Goal: Communication & Community: Answer question/provide support

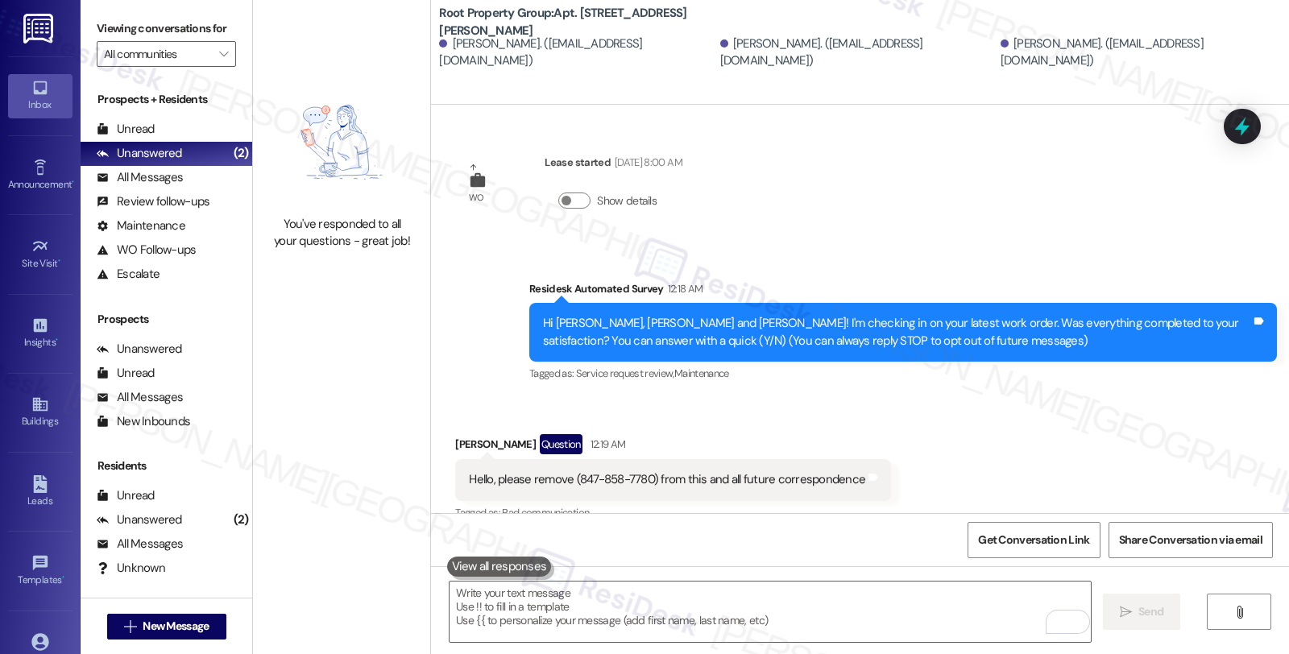
scroll to position [875, 0]
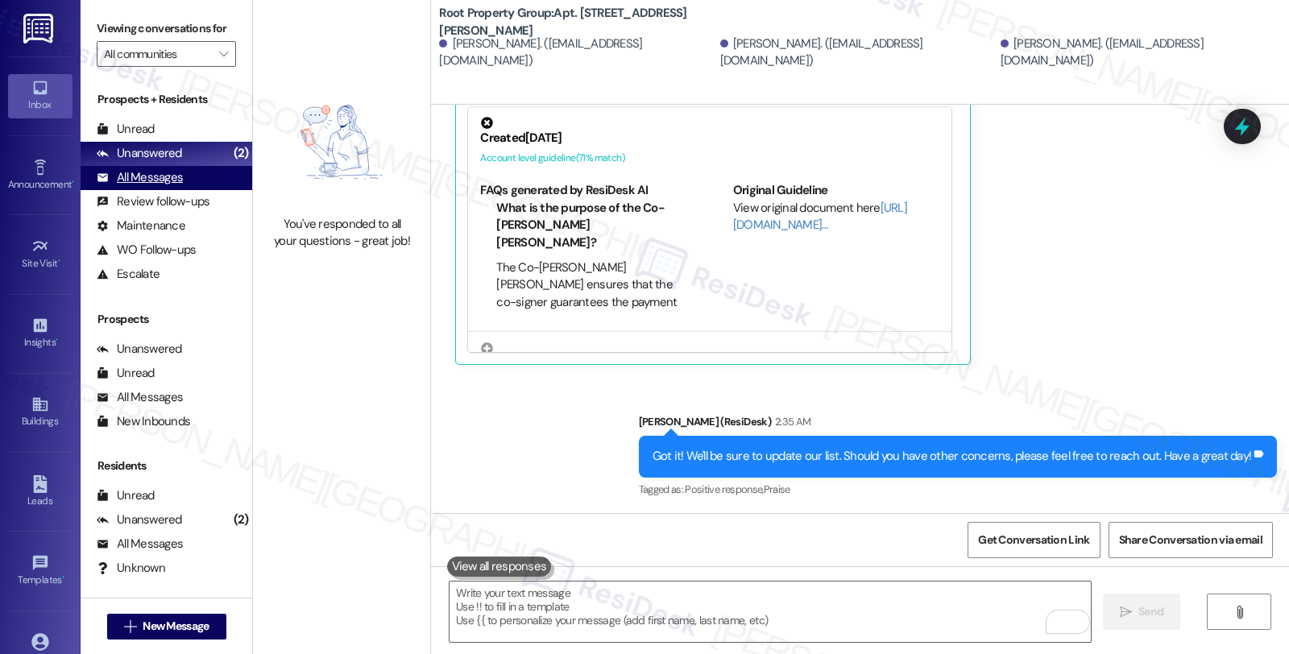
click at [159, 186] on div "All Messages" at bounding box center [140, 177] width 86 height 17
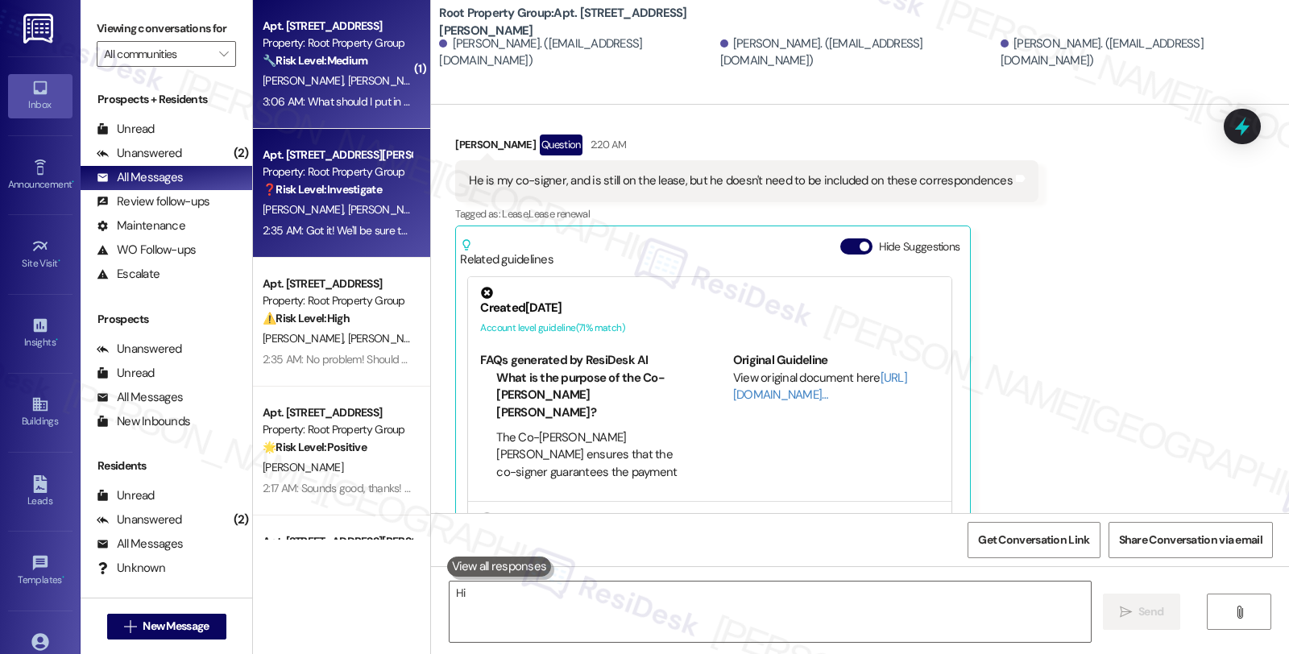
click at [329, 95] on div "3:06 AM: What should I put in the description for maintenance? 3:06 AM: What sh…" at bounding box center [411, 101] width 296 height 14
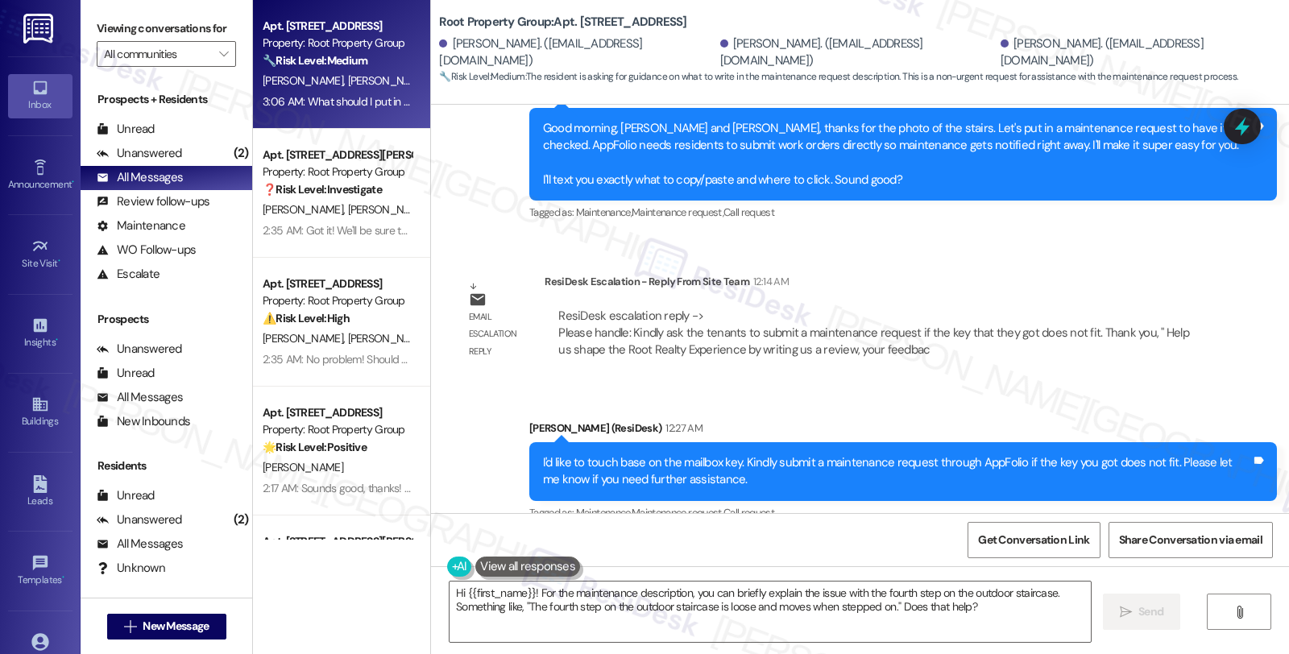
scroll to position [2636, 0]
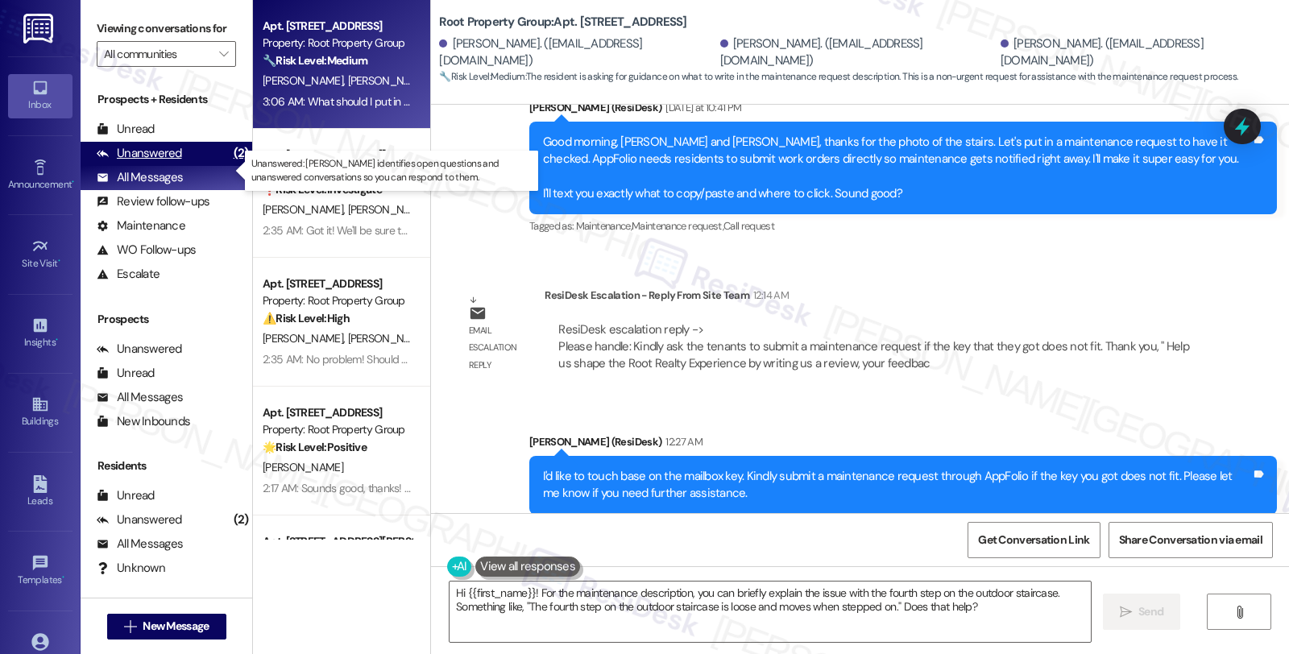
click at [193, 164] on div "Unanswered (2)" at bounding box center [167, 154] width 172 height 24
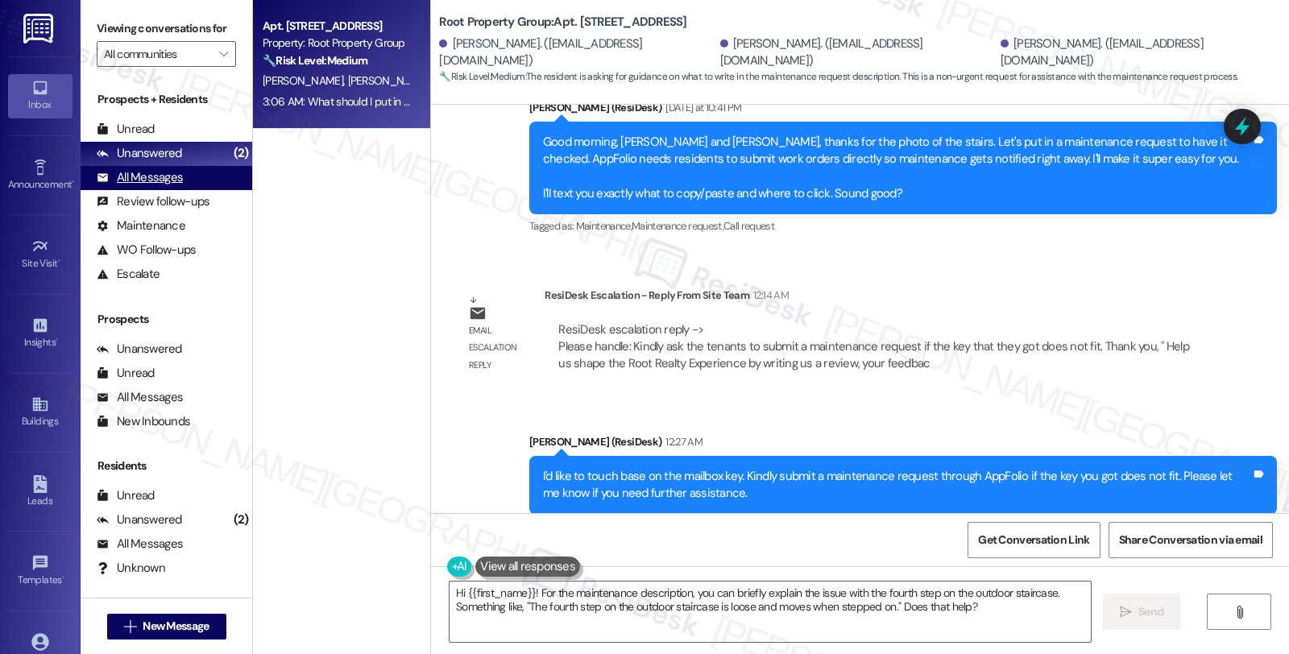
click at [157, 186] on div "All Messages" at bounding box center [140, 177] width 86 height 17
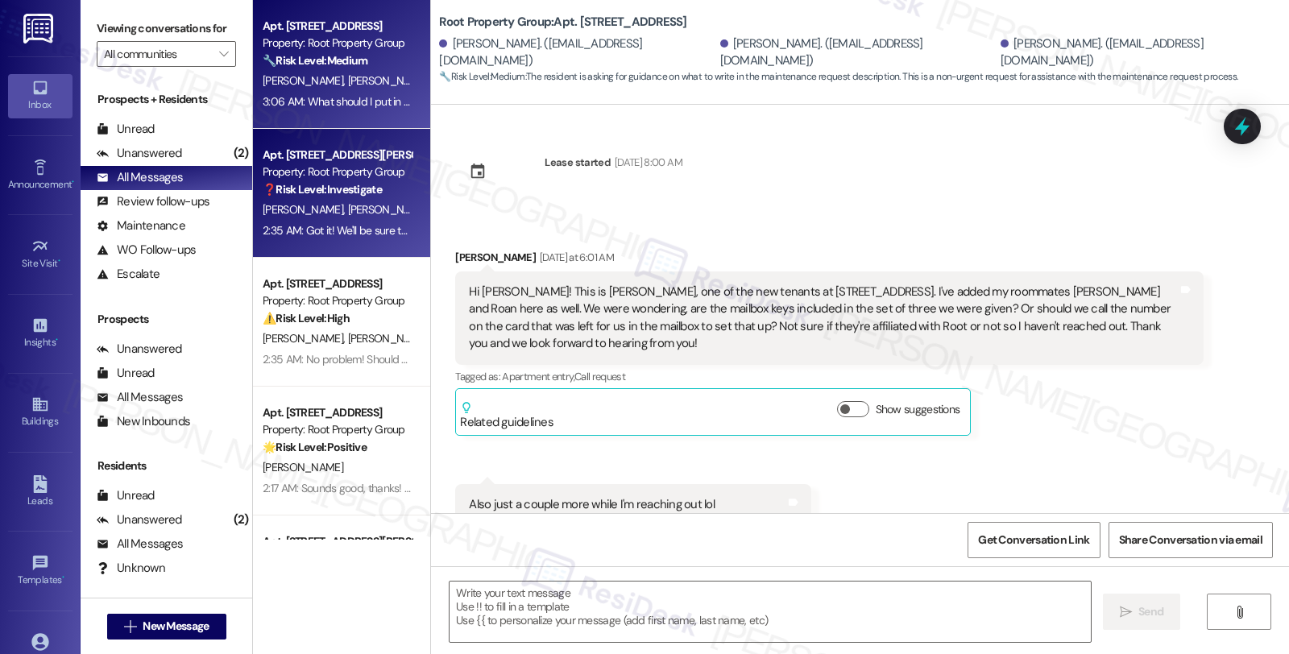
scroll to position [3083, 0]
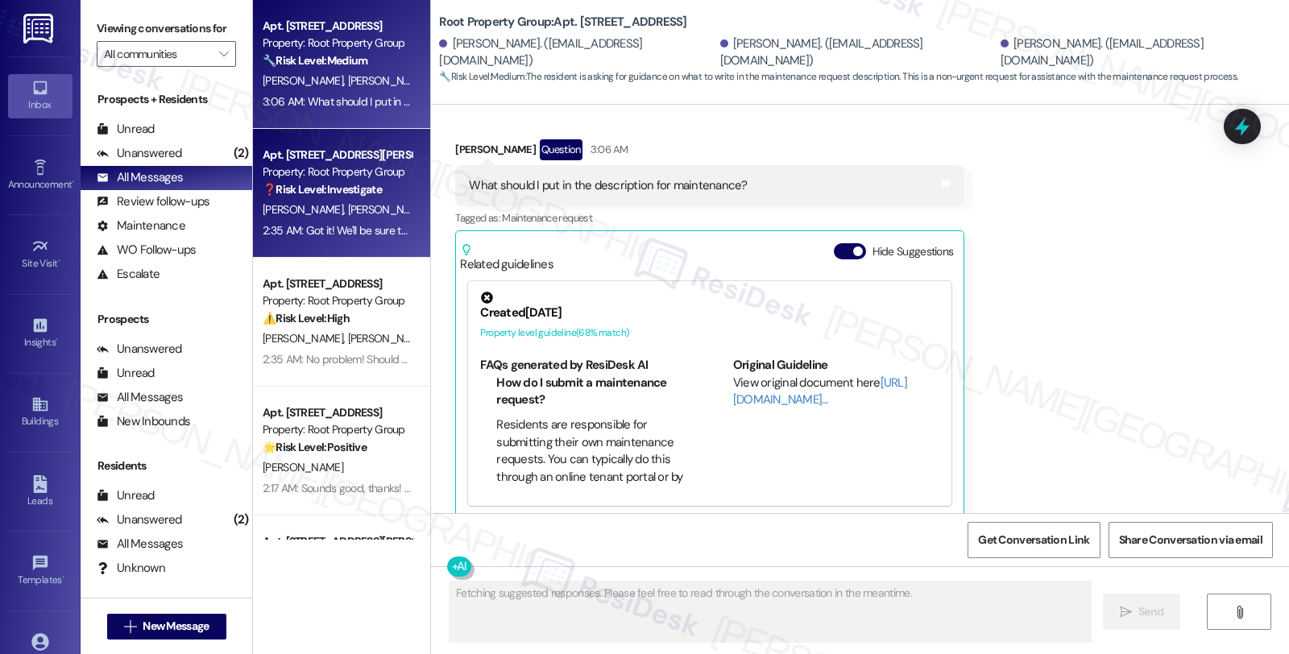
click at [369, 177] on div "Property: Root Property Group" at bounding box center [337, 171] width 149 height 17
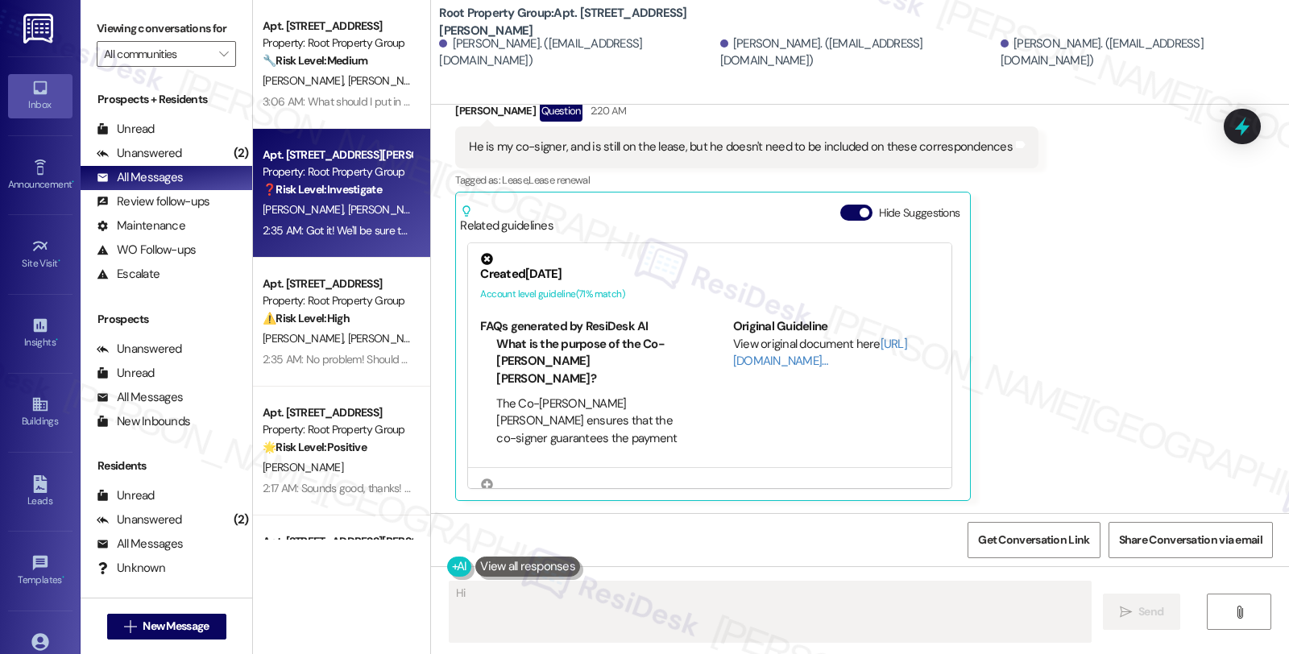
scroll to position [875, 0]
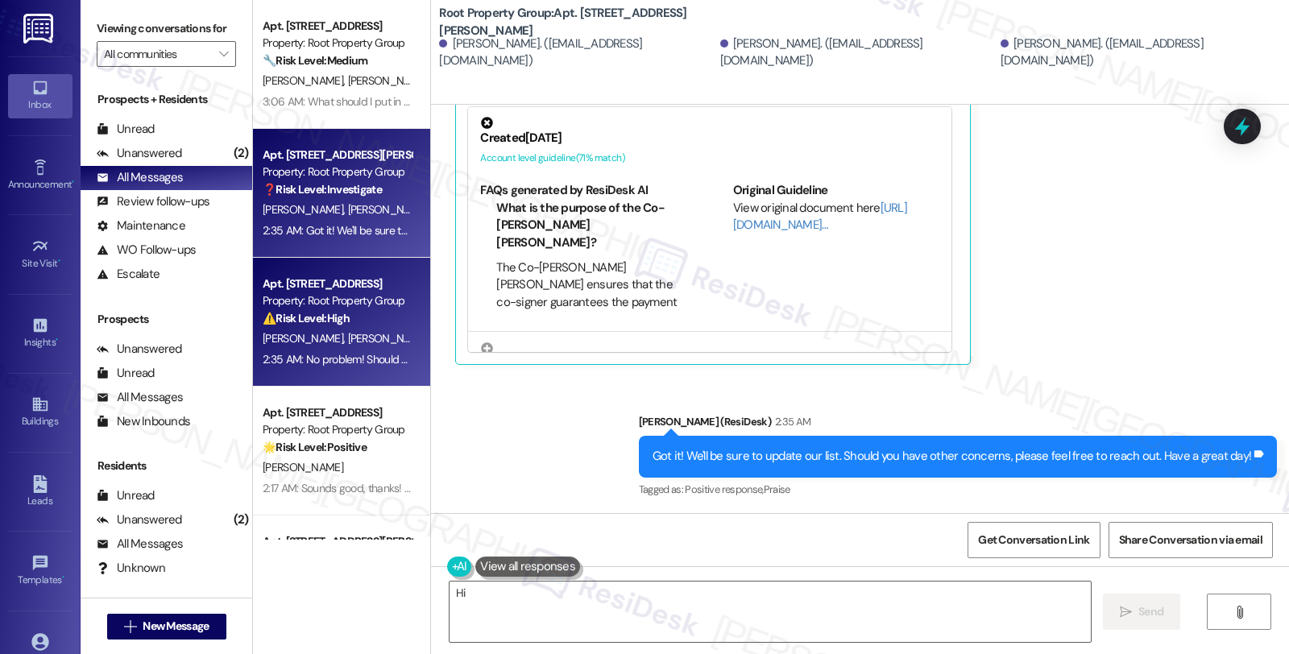
click at [348, 335] on span "A. Kerwin" at bounding box center [388, 338] width 81 height 14
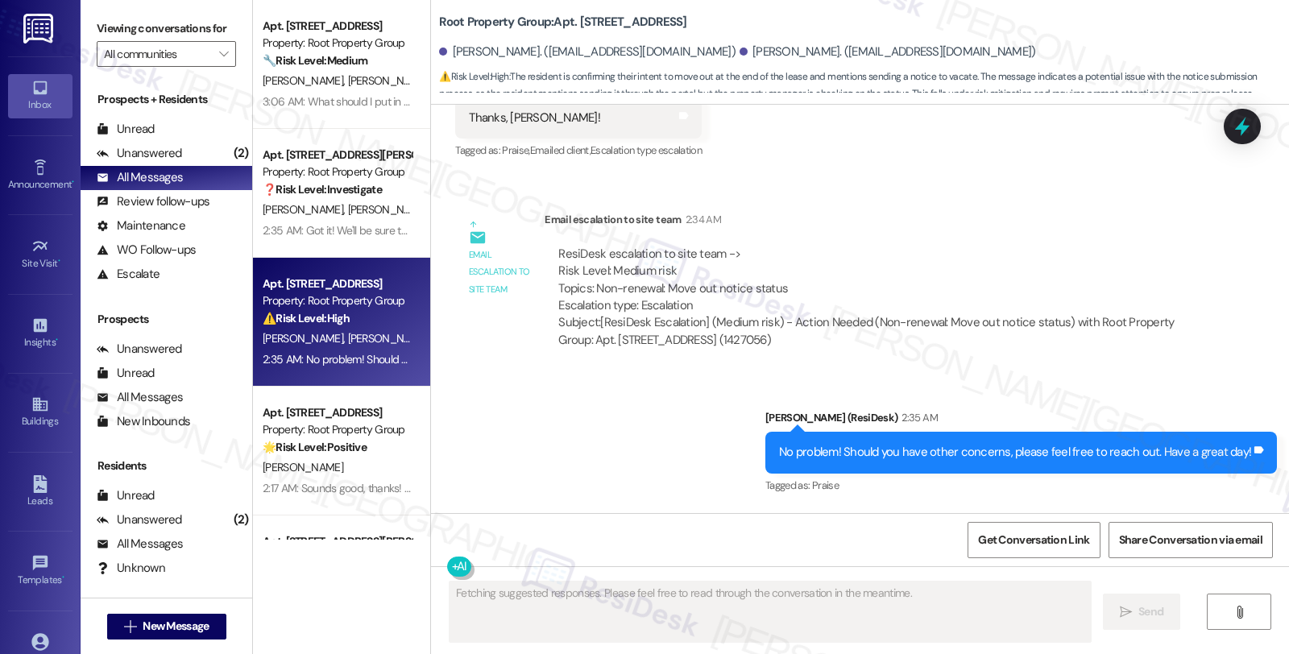
scroll to position [4057, 0]
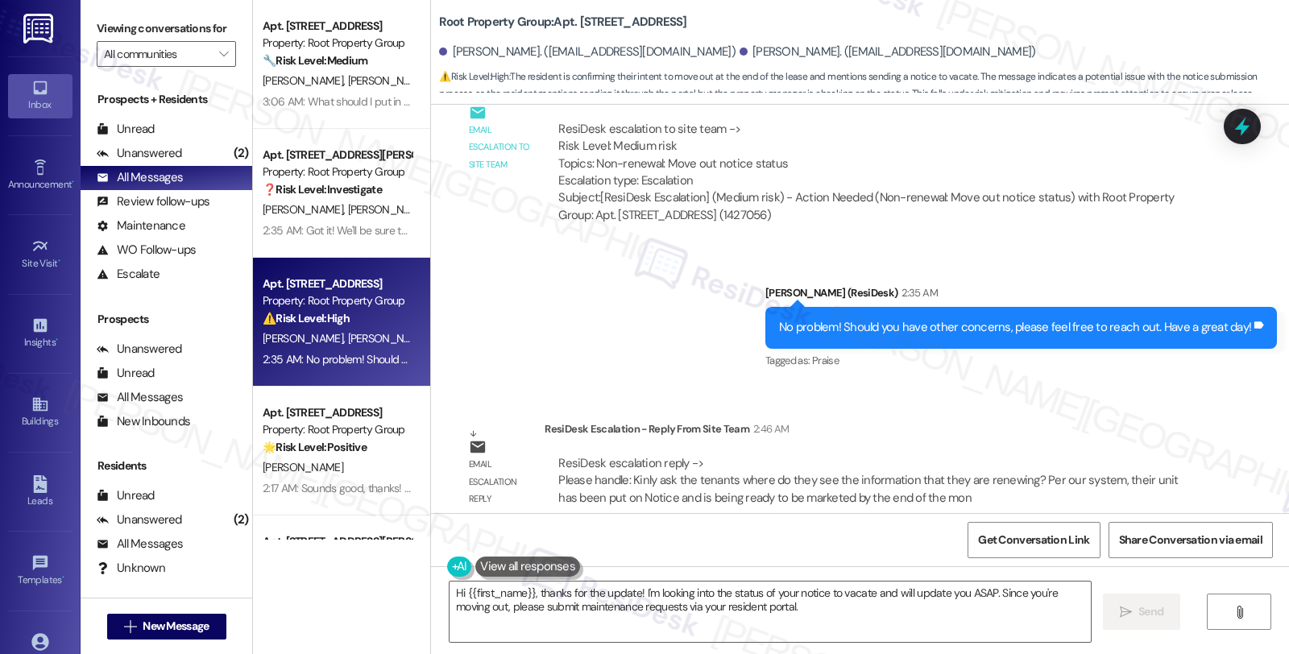
click at [1142, 349] on div "Tagged as: Praise Click to highlight conversations about Praise" at bounding box center [1020, 360] width 511 height 23
click at [1244, 126] on icon at bounding box center [1241, 126] width 19 height 25
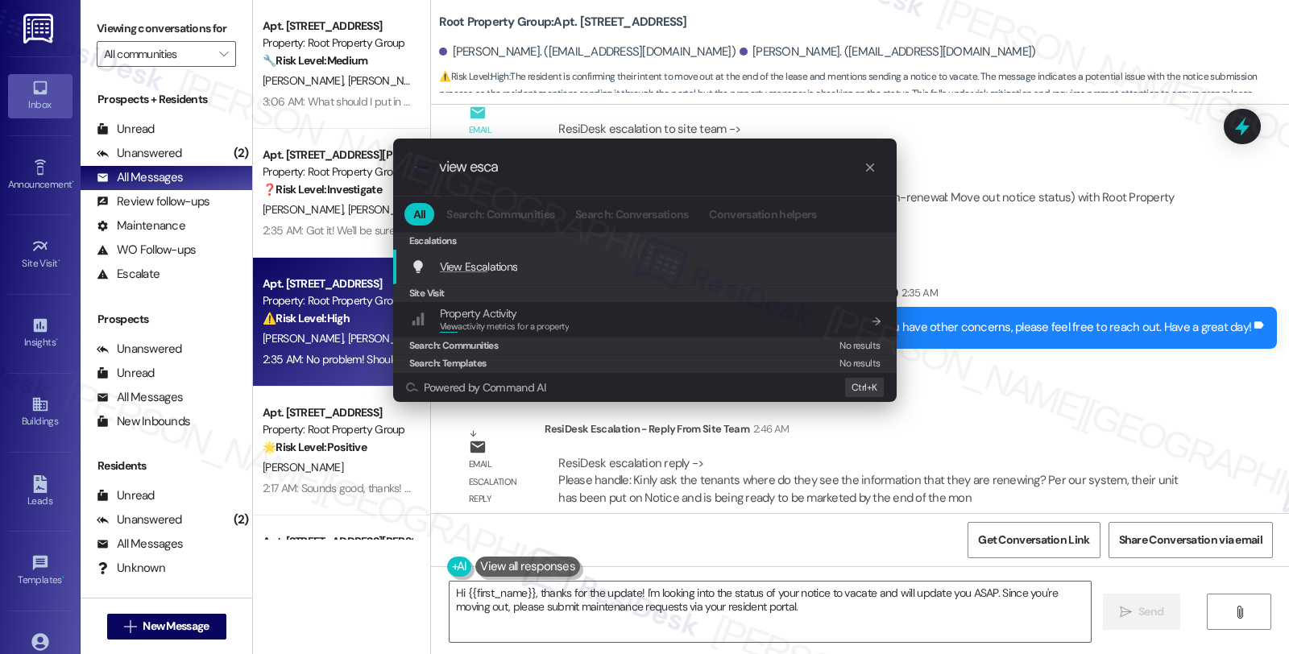
type input "view esca"
click at [536, 261] on div "View Esca lations Add shortcut" at bounding box center [646, 267] width 471 height 18
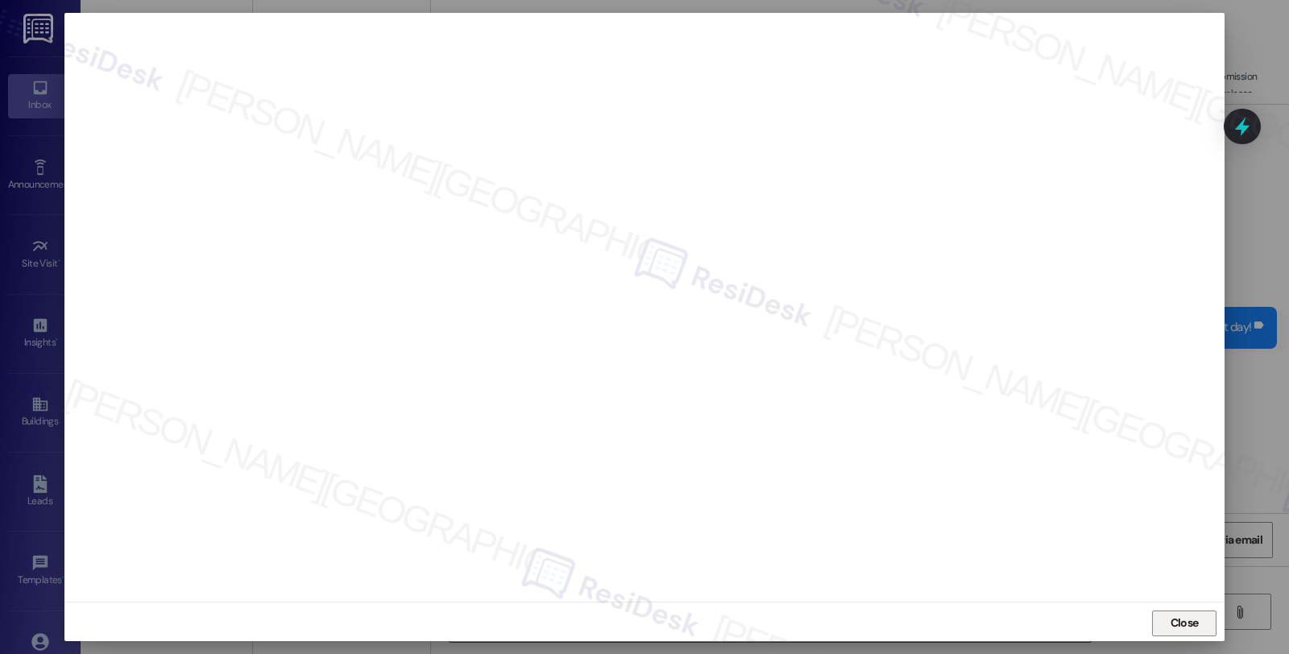
click at [1185, 620] on span "Close" at bounding box center [1184, 623] width 28 height 17
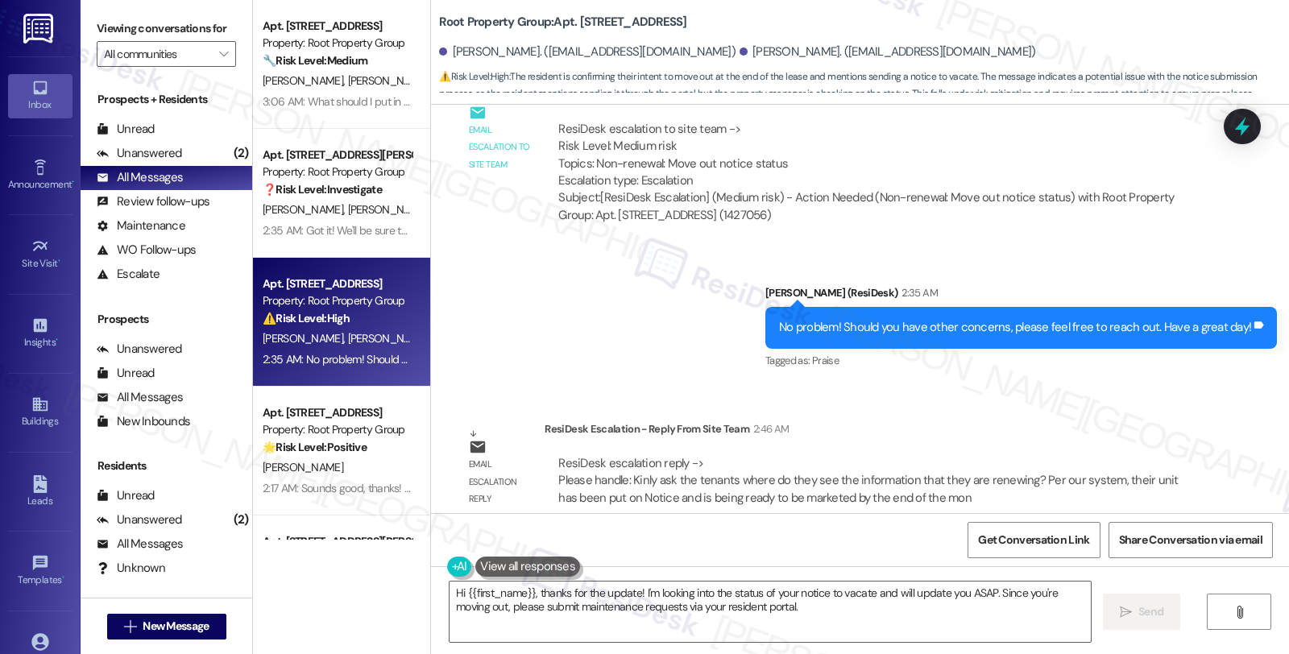
drag, startPoint x: 1072, startPoint y: 401, endPoint x: 1019, endPoint y: 408, distance: 53.6
click at [1072, 408] on div "Email escalation reply ResiDesk Escalation - Reply From Site Team 2:46 AM ResiD…" at bounding box center [829, 469] width 772 height 122
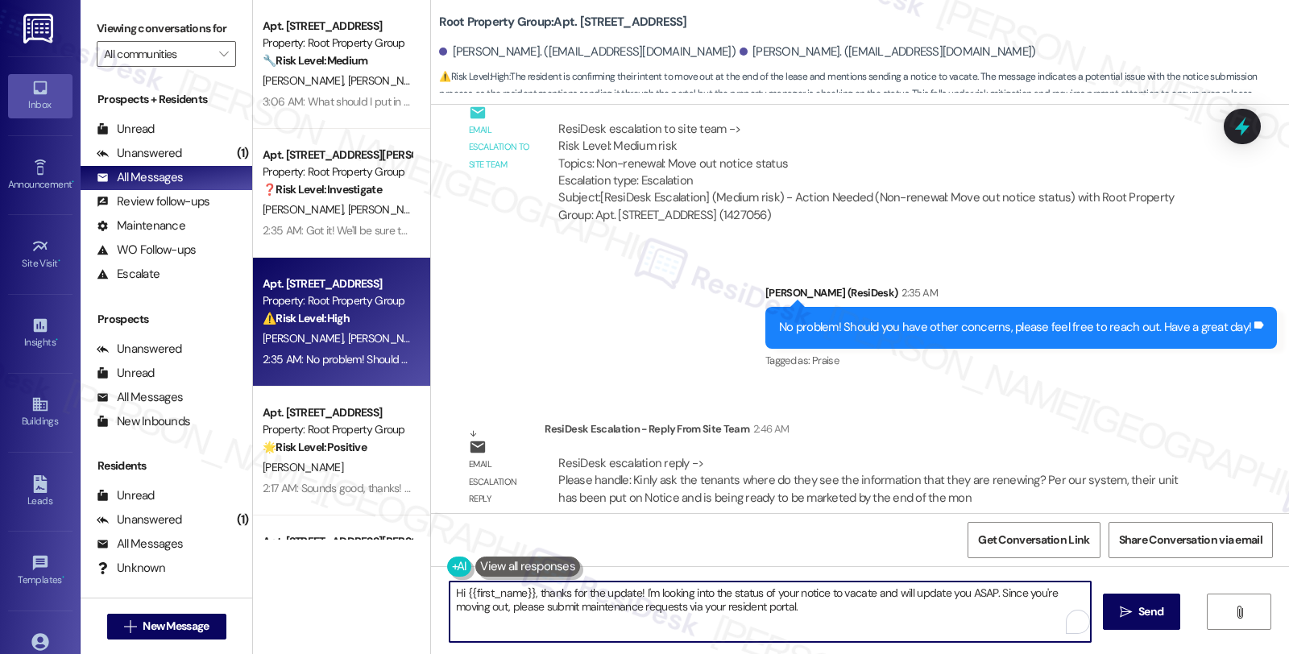
drag, startPoint x: 838, startPoint y: 606, endPoint x: 416, endPoint y: 561, distance: 424.4
click at [416, 561] on div "Apt. 1505 Huron - 1, 1505 W. Huron Street Property: Root Property Group 🔧 Risk …" at bounding box center [771, 327] width 1036 height 654
click at [525, 594] on textarea "Hi {{first_name}}, thanks for the update! I'm looking into the status of your n…" at bounding box center [769, 612] width 641 height 60
drag, startPoint x: 528, startPoint y: 590, endPoint x: 825, endPoint y: 621, distance: 298.0
click at [825, 621] on textarea "Hi {{first_name}}, thanks for the update! I'm looking into the status of your n…" at bounding box center [769, 612] width 641 height 60
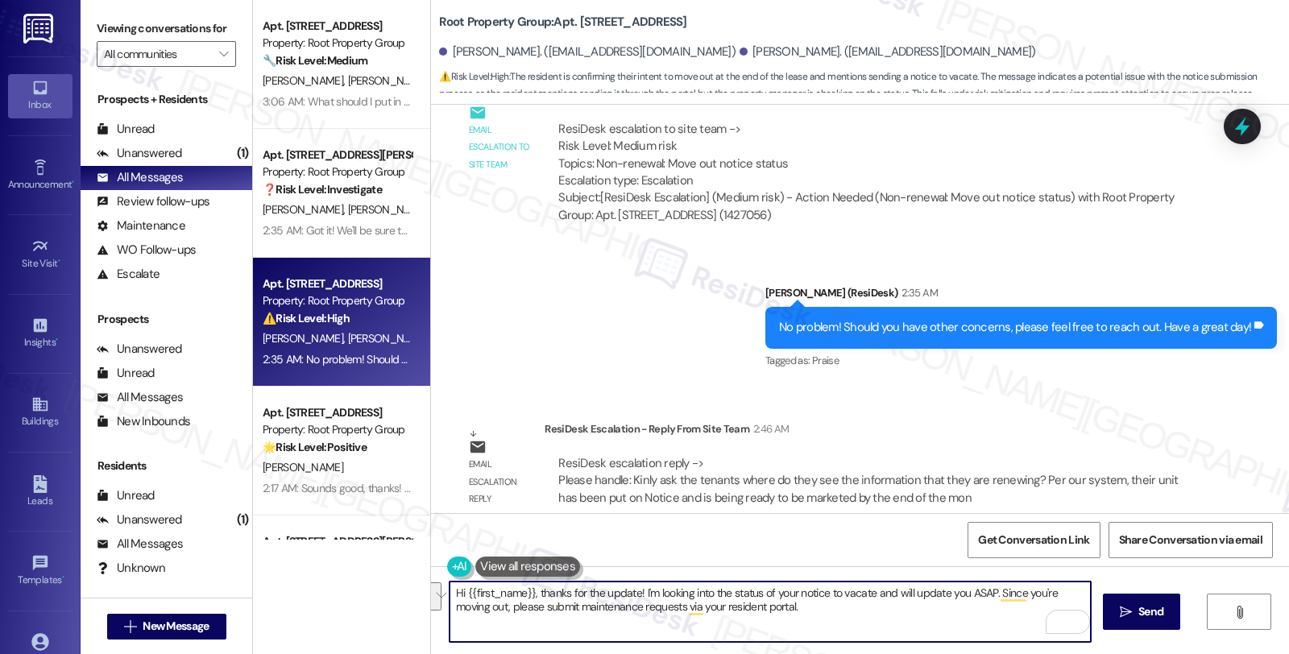
paste textarea "Kinly ask the tenants where do they see the information that they are renewing?…"
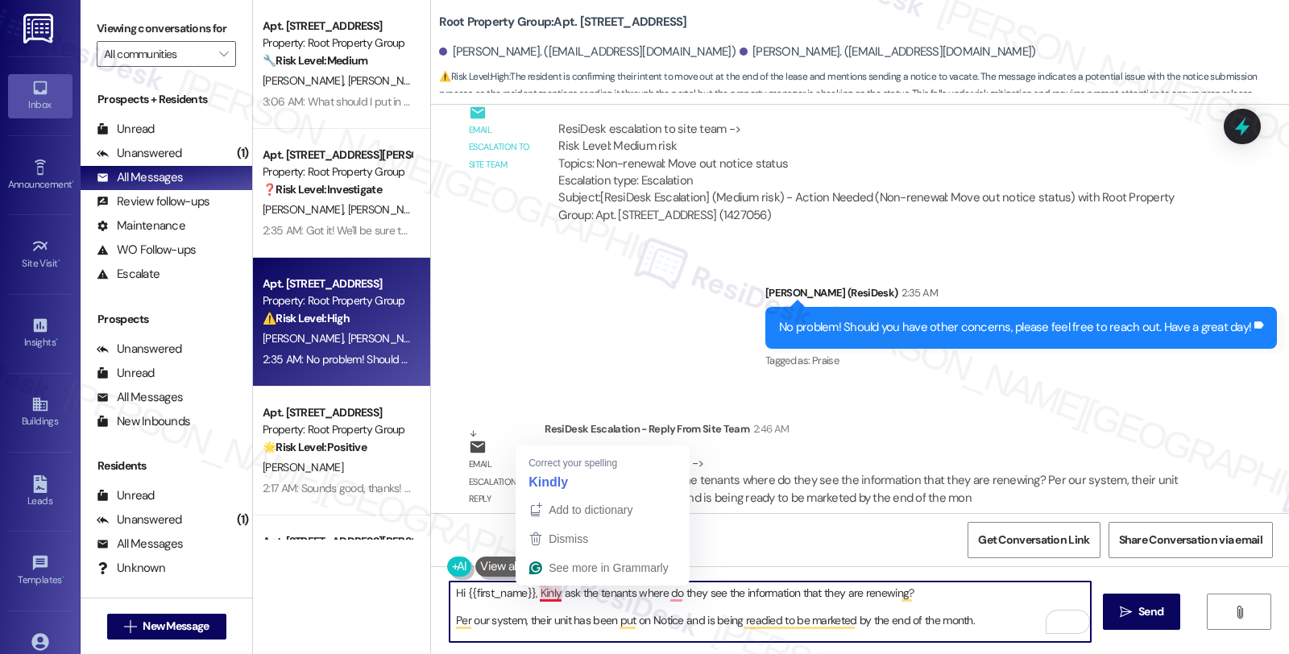
click at [529, 591] on textarea "Hi {{first_name}}, Kinly ask the tenants where do they see the information that…" at bounding box center [769, 612] width 641 height 60
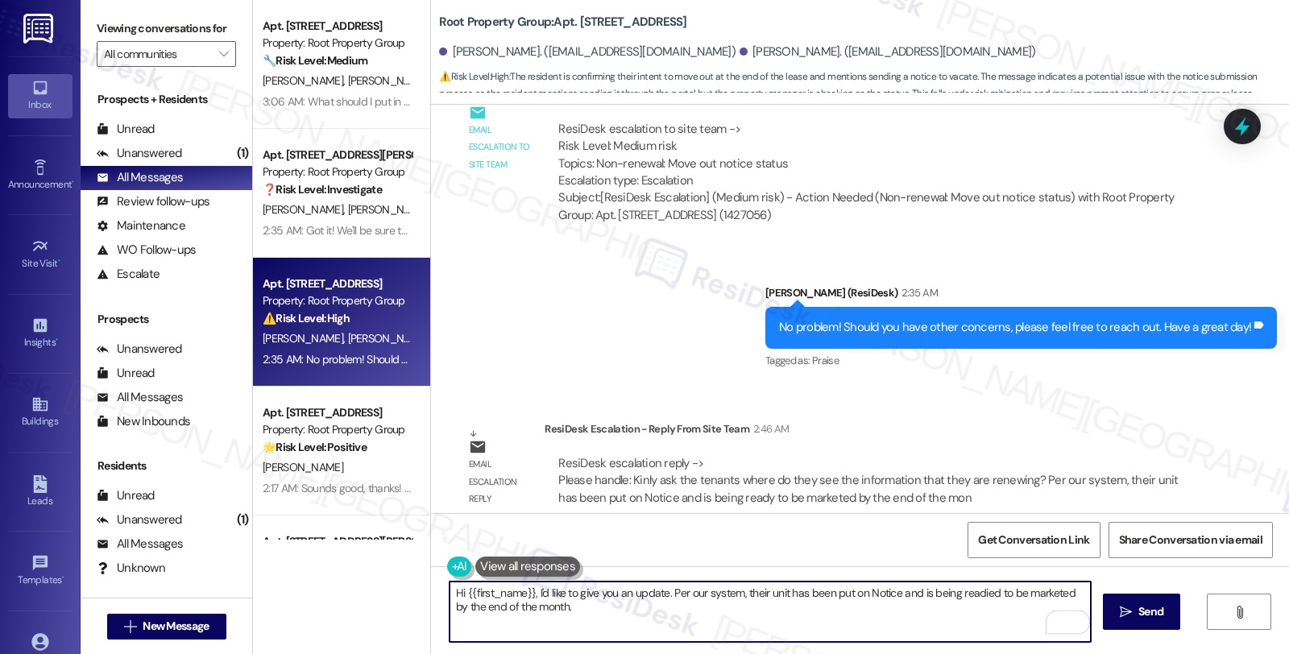
click at [632, 609] on textarea "Hi {{first_name}}, I'd like to give you an update. Per our system, their unit h…" at bounding box center [769, 612] width 641 height 60
paste textarea "Kinly ask the tenants where do they see the information that they are renewing?"
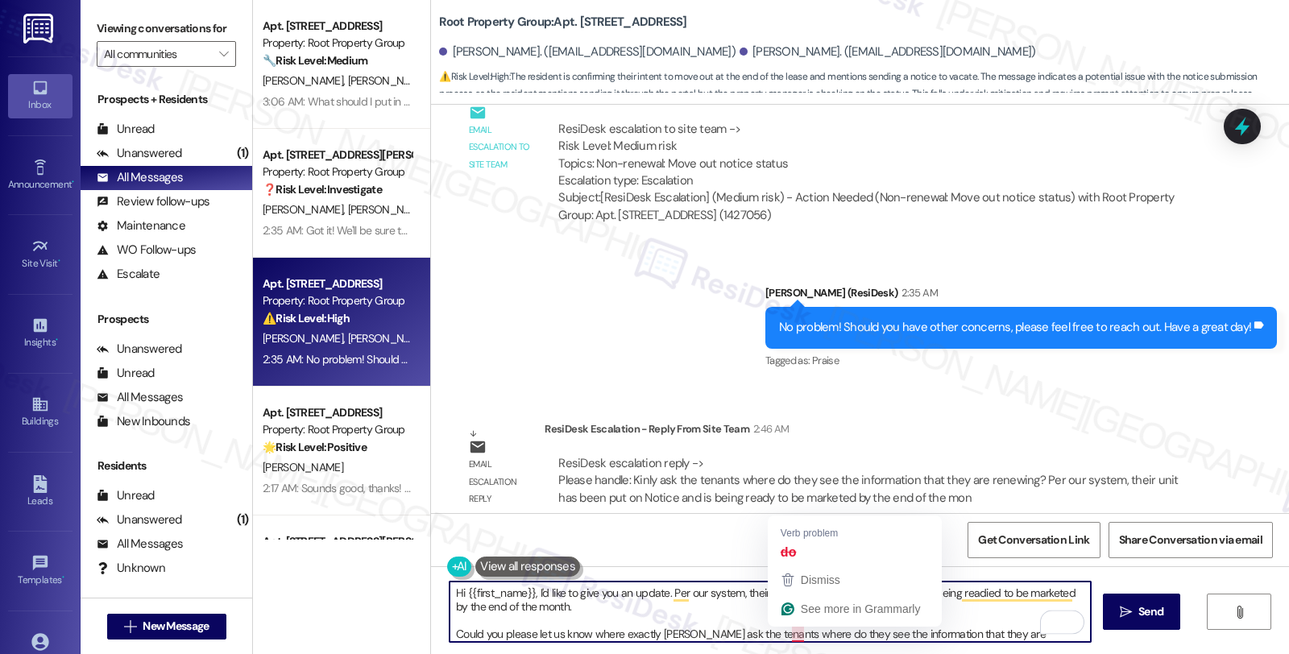
click at [776, 633] on textarea "Hi {{first_name}}, I'd like to give you an update. Per our system, their unit h…" at bounding box center [769, 612] width 641 height 60
click at [675, 630] on textarea "Hi {{first_name}}, I'd like to give you an update. Per our system, their unit h…" at bounding box center [769, 612] width 641 height 60
click at [813, 632] on textarea "Hi {{first_name}}, I'd like to give you an update. Per our system, their unit h…" at bounding box center [769, 612] width 641 height 60
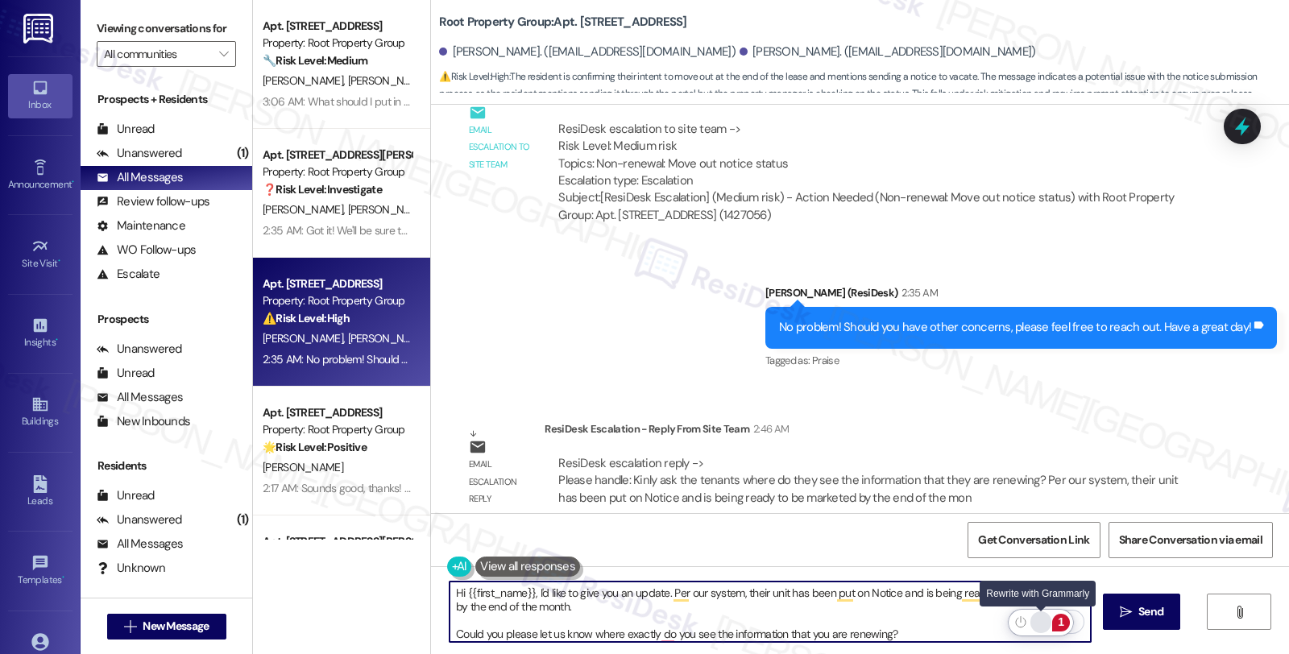
click at [1037, 621] on div "Rewrite with Grammarly" at bounding box center [1041, 622] width 18 height 19
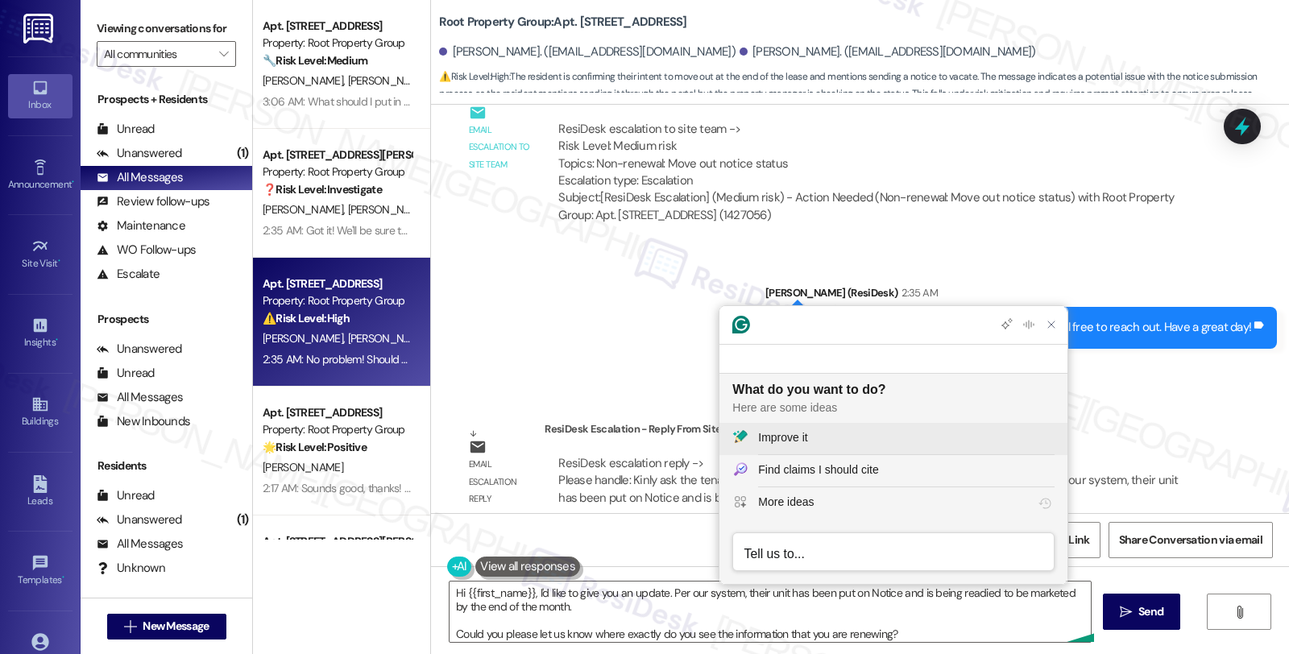
scroll to position [0, 0]
click at [836, 432] on div "Improve it" at bounding box center [906, 437] width 296 height 17
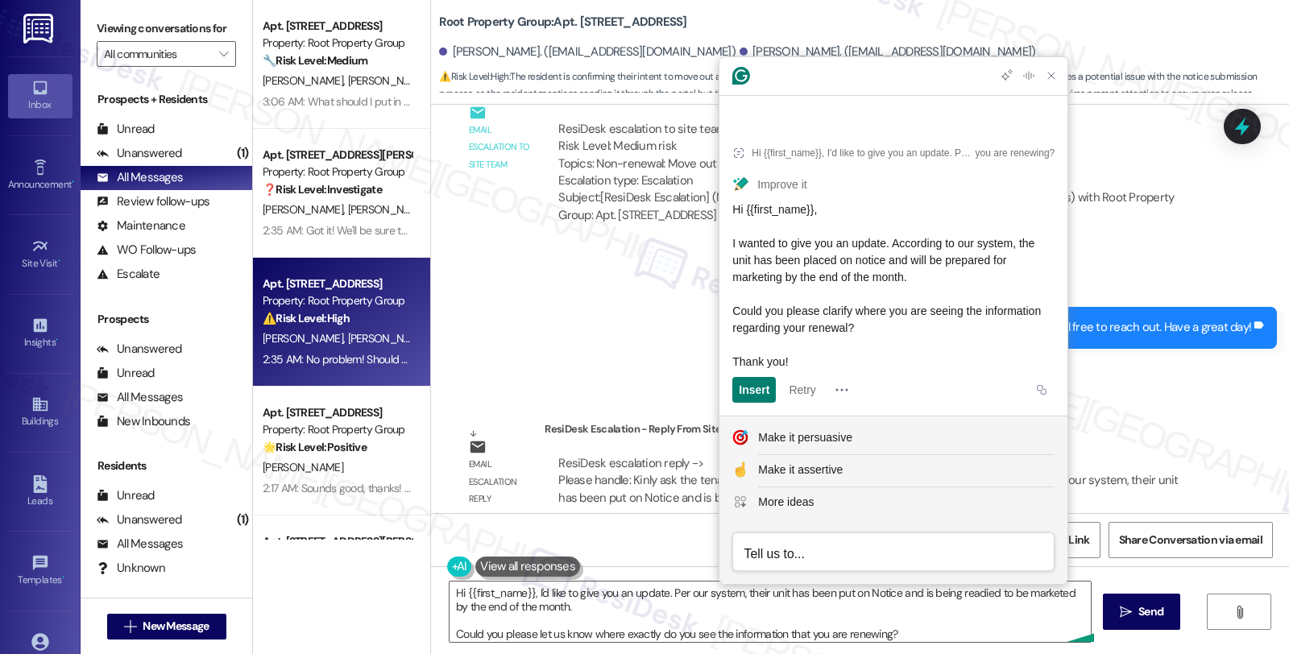
drag, startPoint x: 944, startPoint y: 329, endPoint x: 723, endPoint y: 236, distance: 239.3
click at [723, 236] on article "Hi {{first_name}}, I'd like to give you an update. Per our system, their unit h…" at bounding box center [893, 270] width 348 height 292
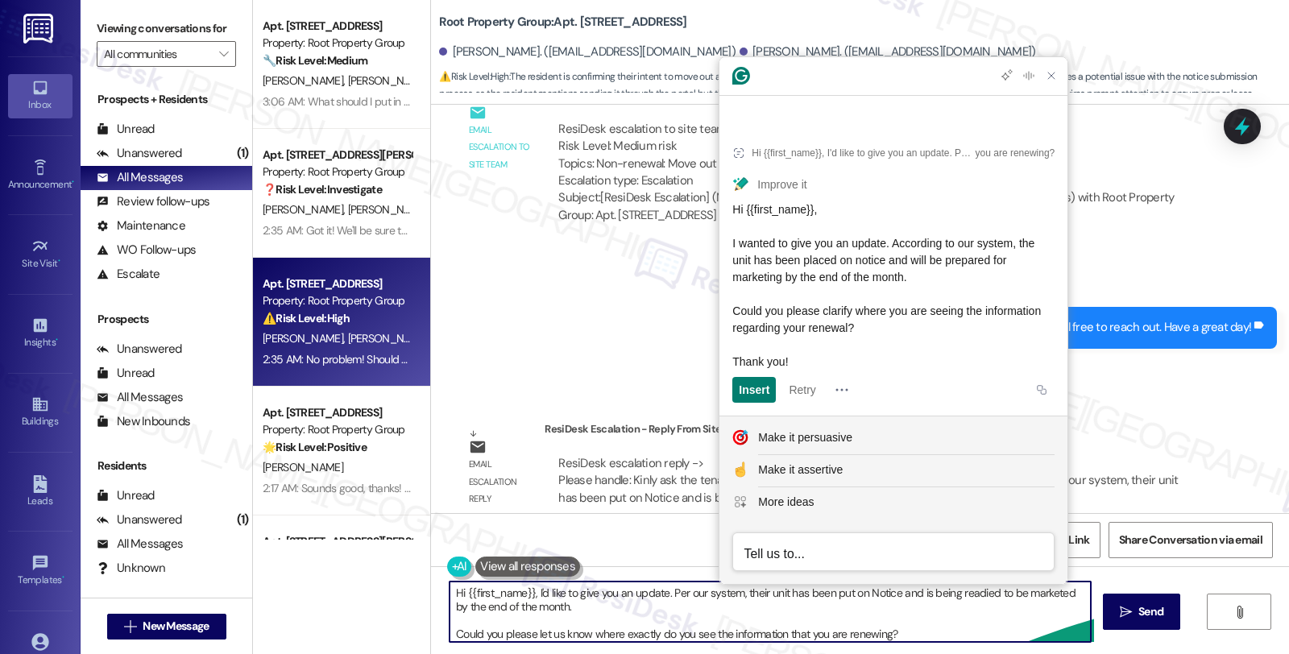
scroll to position [17, 0]
drag, startPoint x: 526, startPoint y: 590, endPoint x: 955, endPoint y: 638, distance: 431.9
click at [955, 638] on textarea "Hi {{first_name}}, I'd like to give you an update. Per our system, their unit h…" at bounding box center [769, 612] width 641 height 60
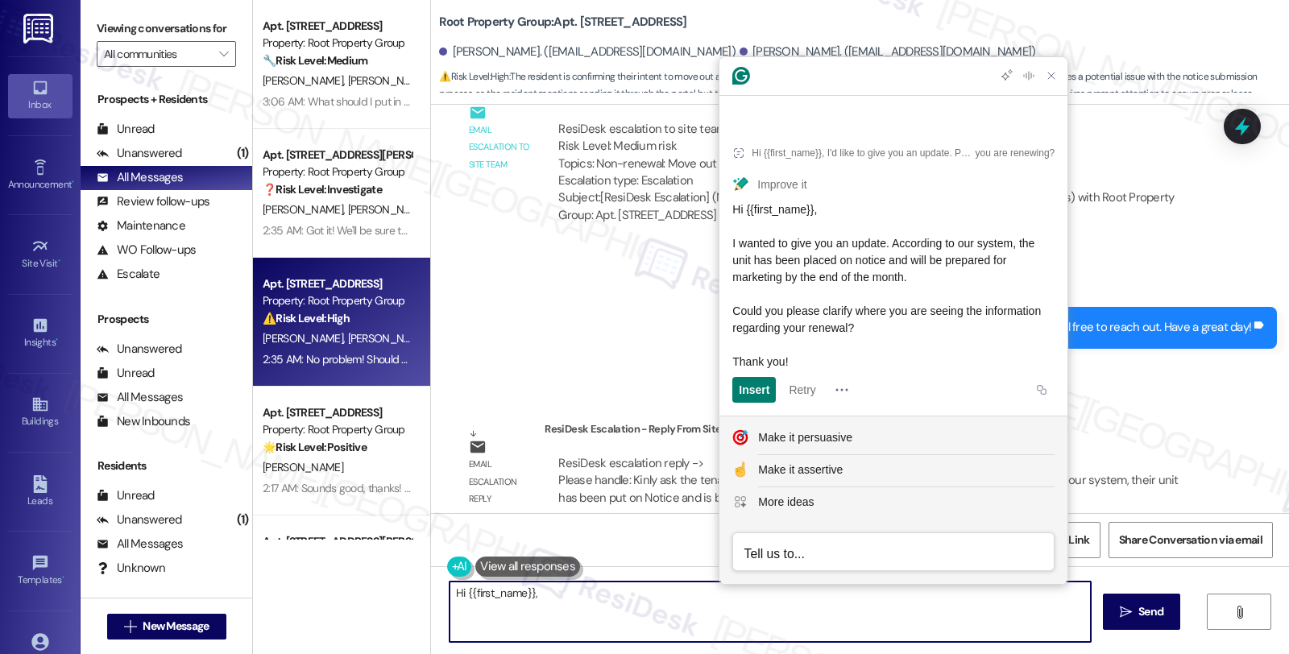
scroll to position [0, 0]
paste textarea "I wanted to give you an update. According to our system, the unit has been plac…"
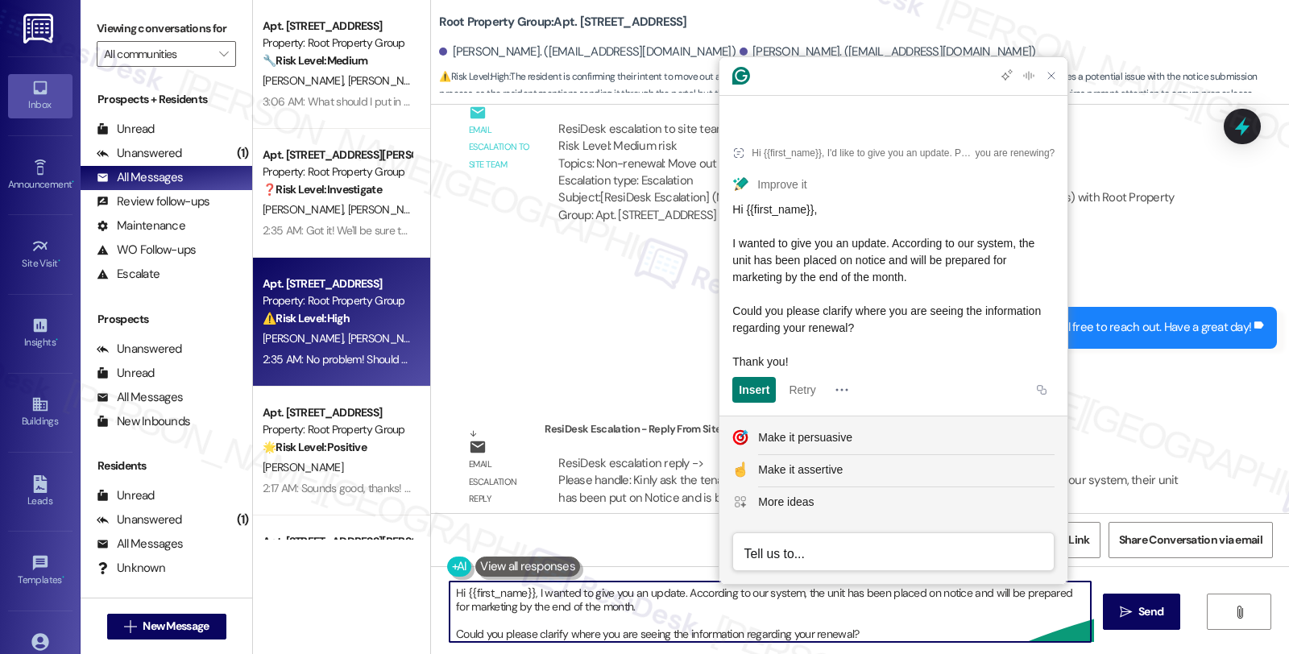
scroll to position [3, 0]
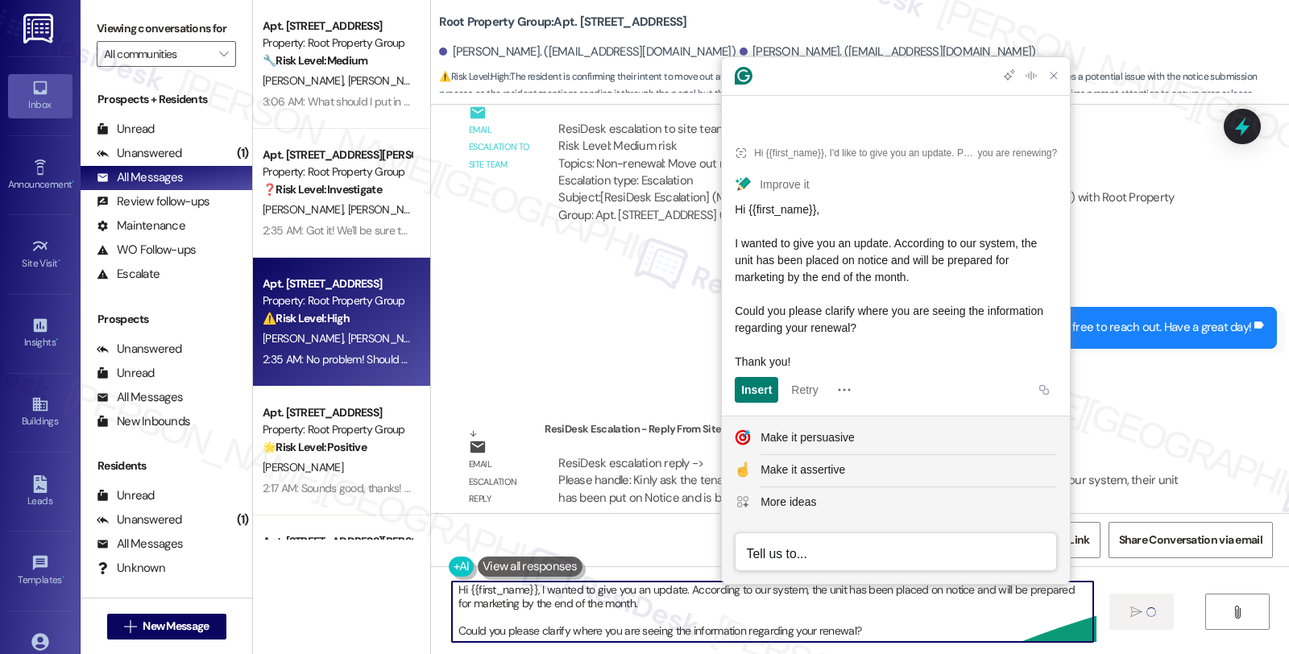
type textarea "Hi {{first_name}}, I wanted to give you an update. According to our system, the…"
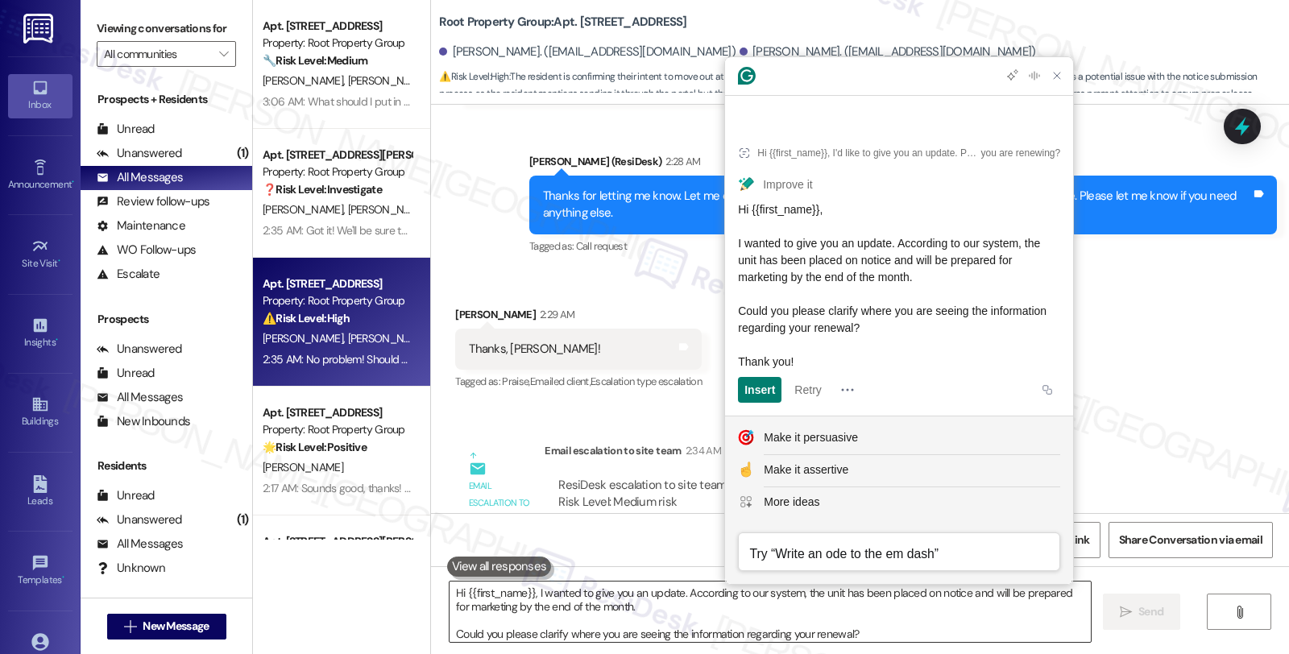
scroll to position [3576, 0]
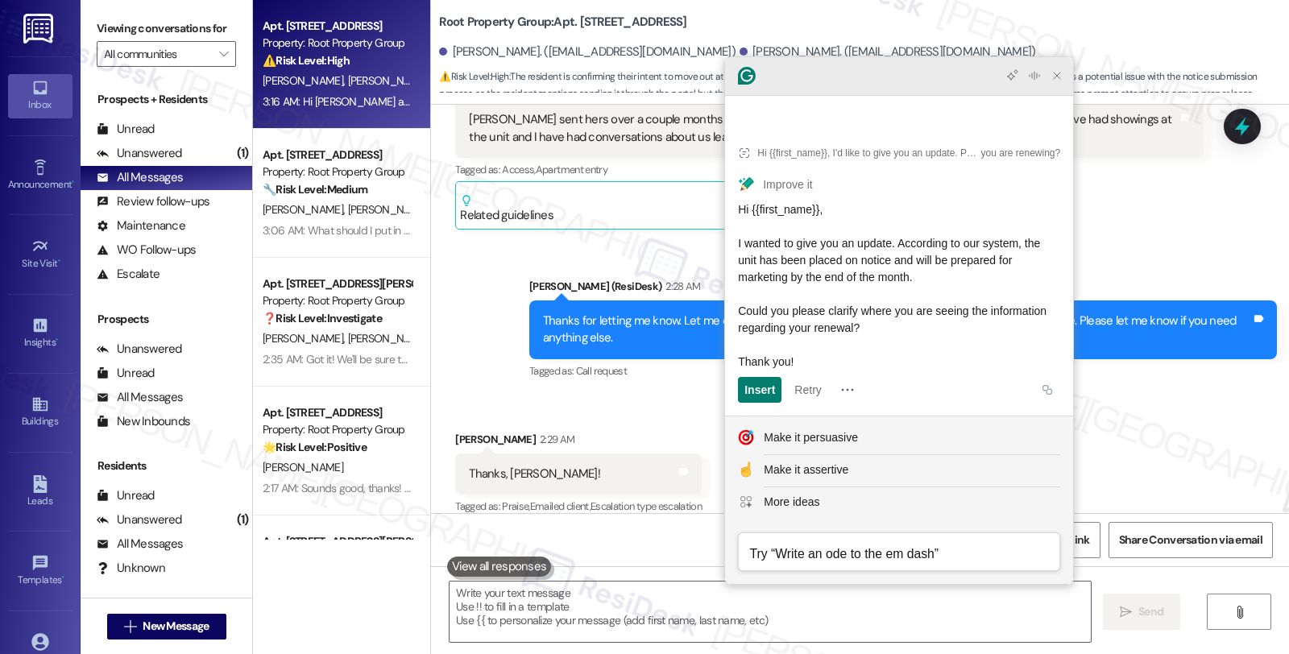
click at [1053, 79] on icon "Close Grammarly Assistant" at bounding box center [1056, 75] width 6 height 6
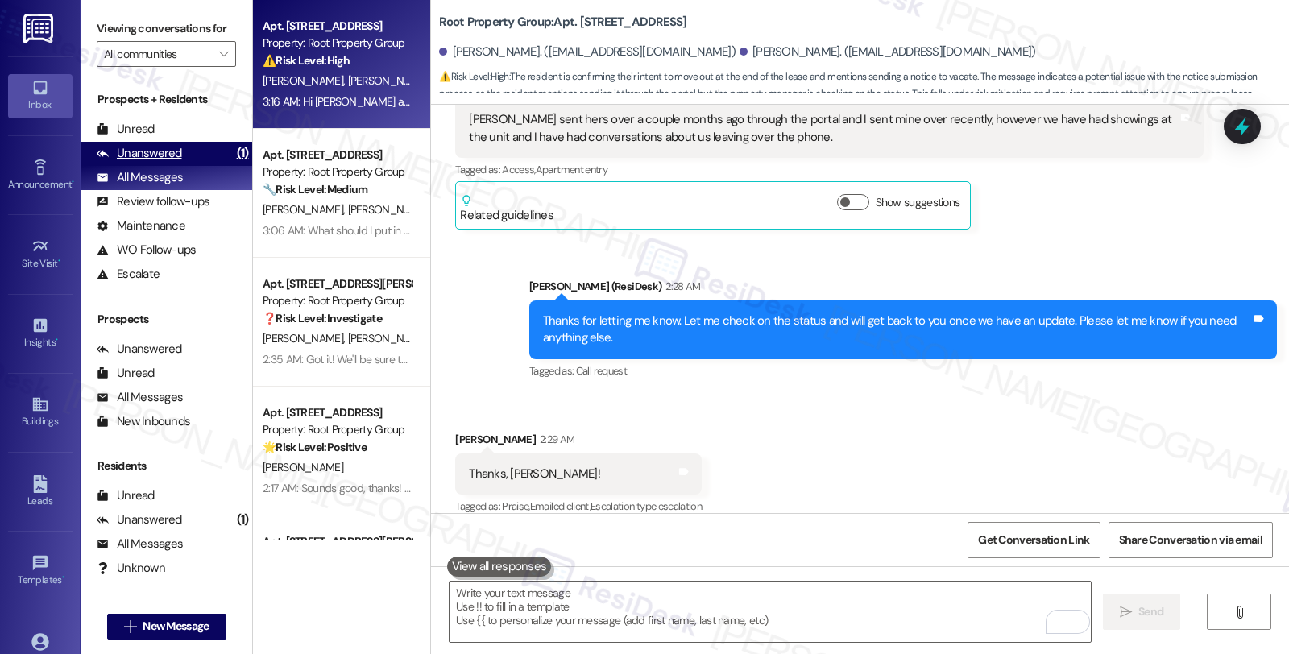
click at [180, 166] on div "Unanswered (1)" at bounding box center [167, 154] width 172 height 24
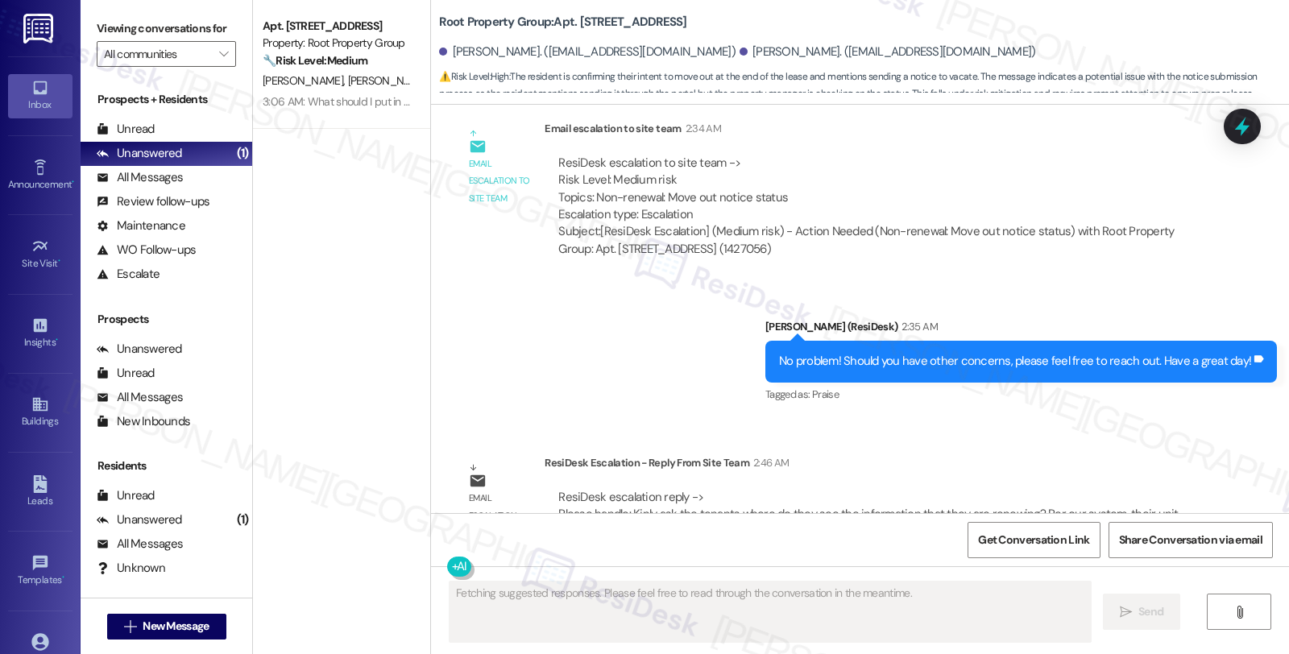
scroll to position [4245, 0]
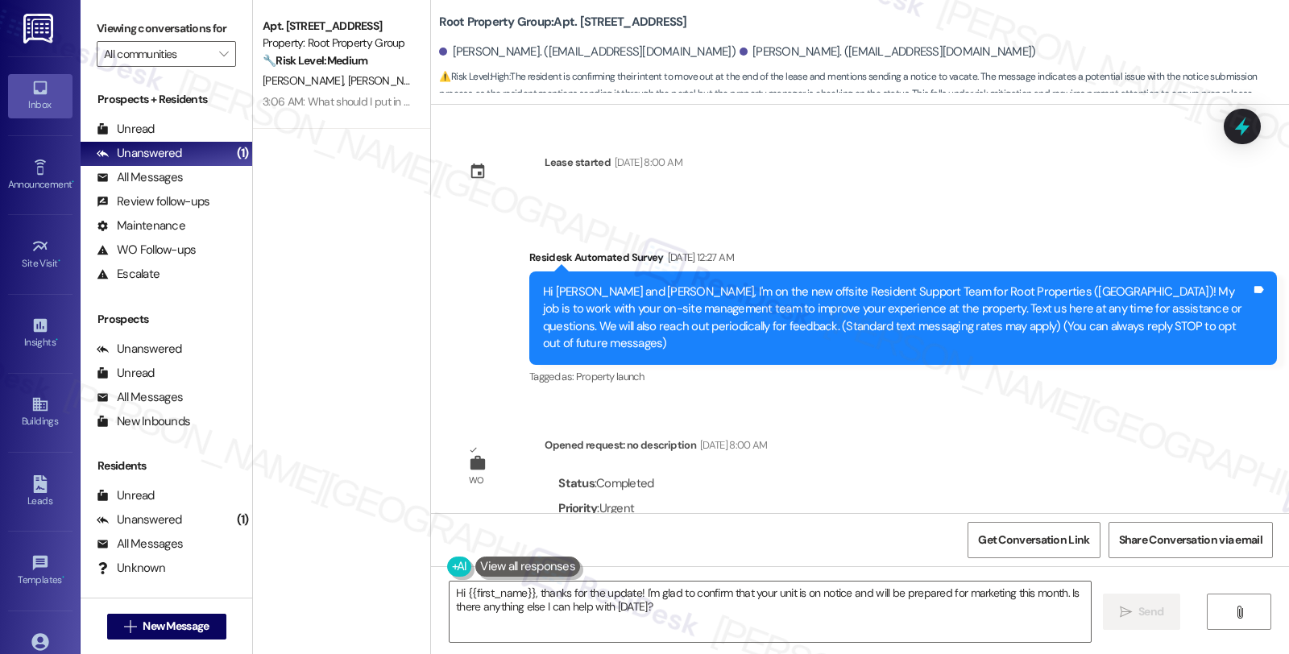
scroll to position [4245, 0]
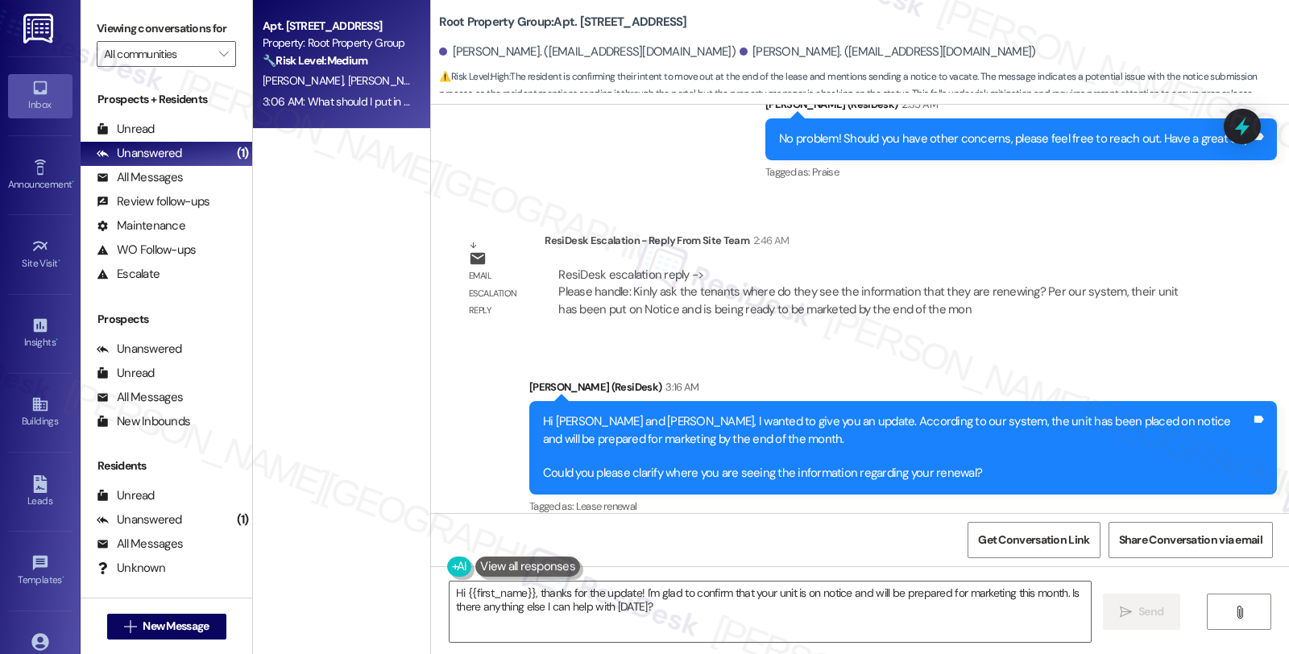
click at [376, 93] on div "3:06 AM: What should I put in the description for maintenance? 3:06 AM: What sh…" at bounding box center [337, 102] width 152 height 20
type textarea "Fetching suggested responses. Please feel free to read through the conversation…"
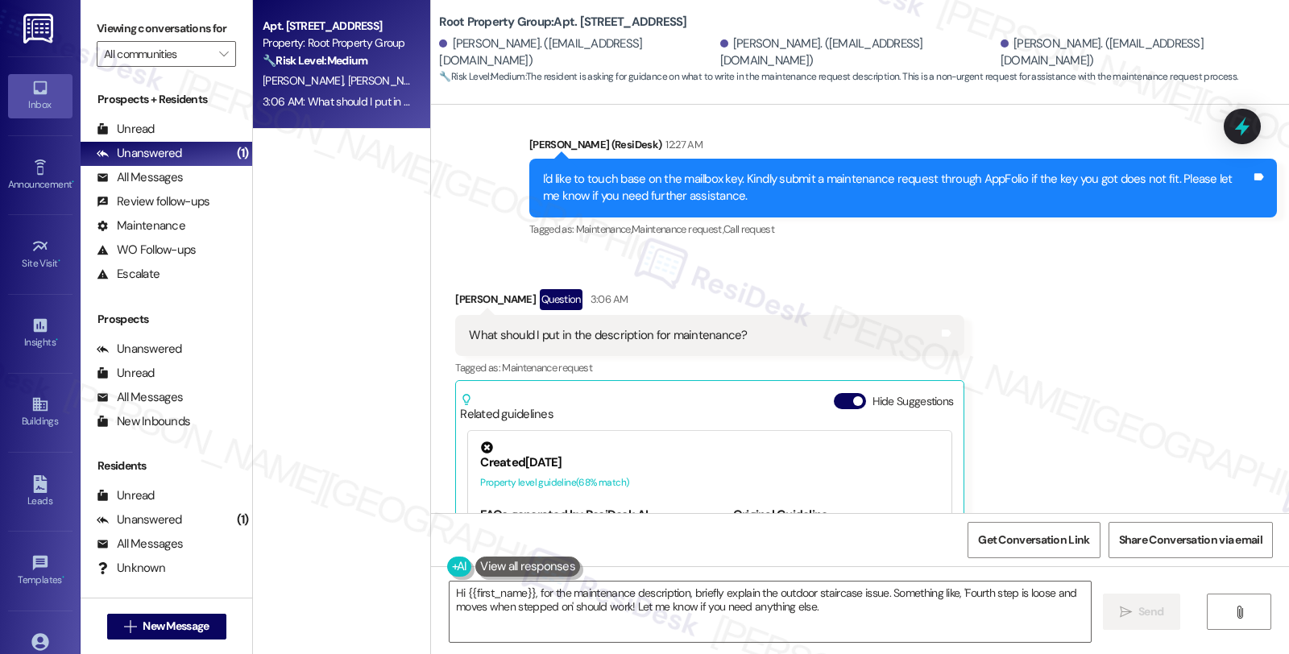
scroll to position [3083, 0]
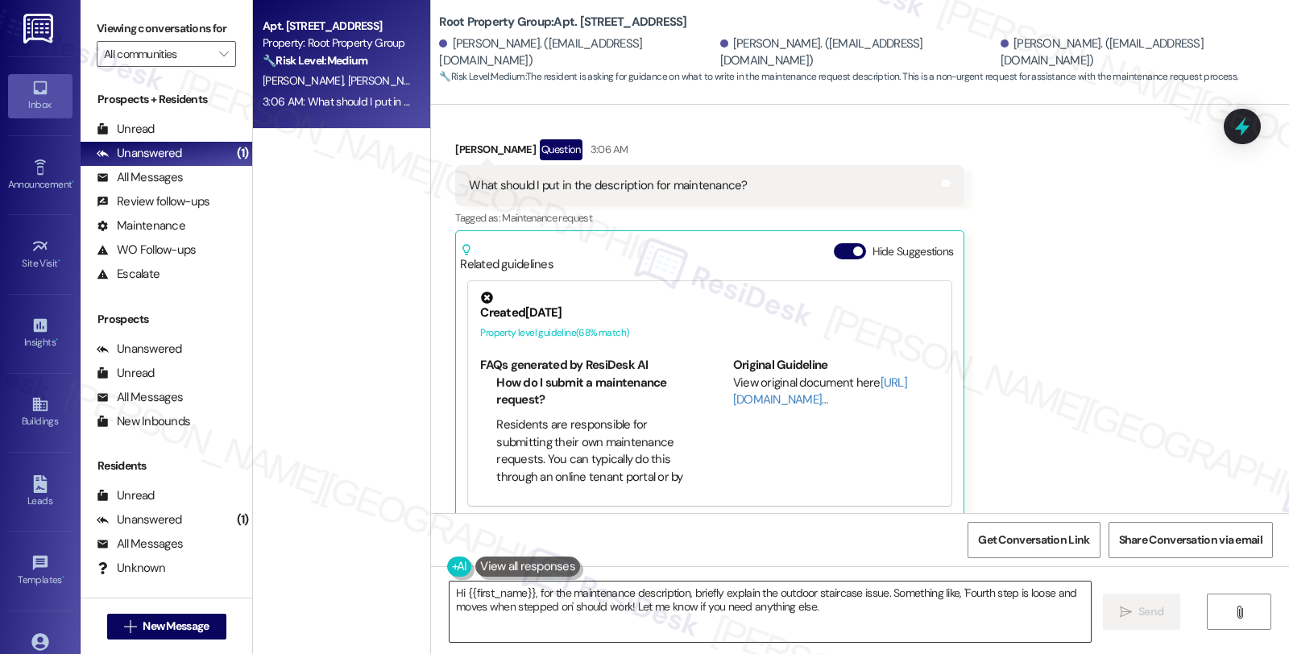
click at [449, 591] on textarea "Hi {{first_name}}, for the maintenance description, briefly explain the outdoor…" at bounding box center [769, 612] width 641 height 60
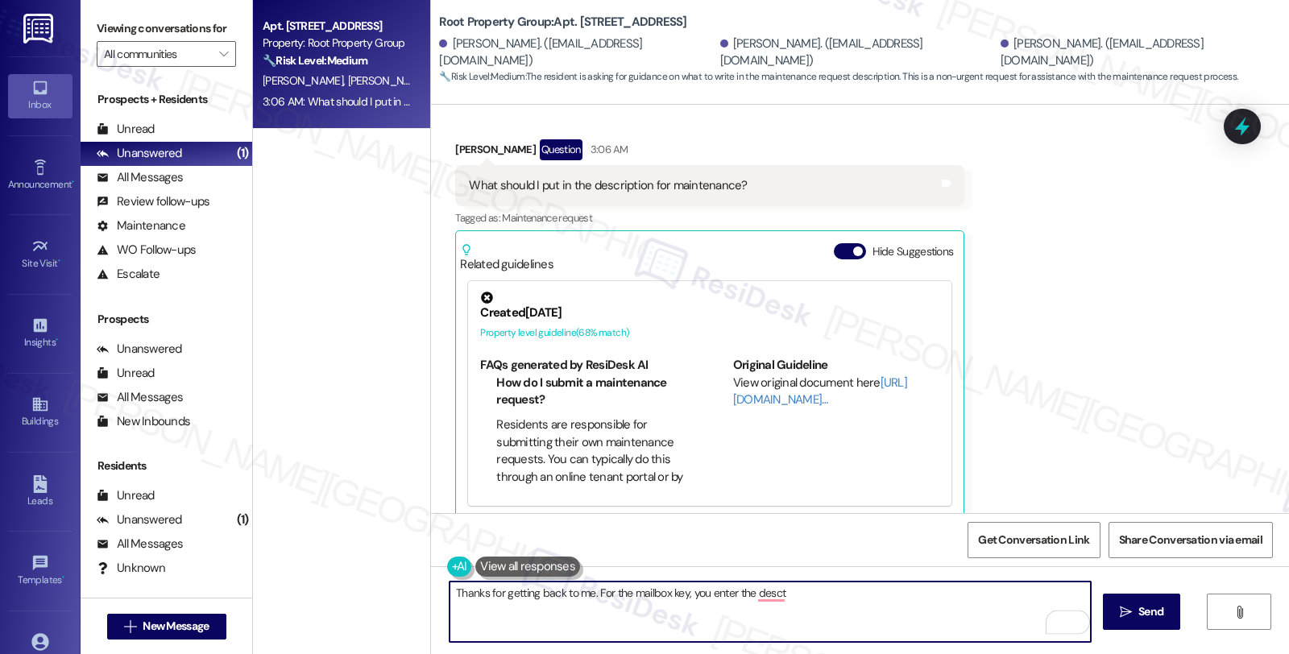
click at [702, 596] on textarea "Thanks for getting back to me. For the mailbox key, you enter the desct" at bounding box center [769, 612] width 641 height 60
drag, startPoint x: 750, startPoint y: 594, endPoint x: 896, endPoint y: 594, distance: 146.6
click at [896, 594] on textarea "Thanks for getting back to me. For the mailbox key, you may put in, "mailbox ke…" at bounding box center [769, 612] width 641 height 60
click at [897, 599] on textarea "Thanks for getting back to me. For the mailbox key, you may put in, "mailbox ke…" at bounding box center [769, 612] width 641 height 60
click at [896, 594] on textarea "Thanks for getting back to me. For the mailbox key, you may put in, "mailbox ke…" at bounding box center [769, 612] width 641 height 60
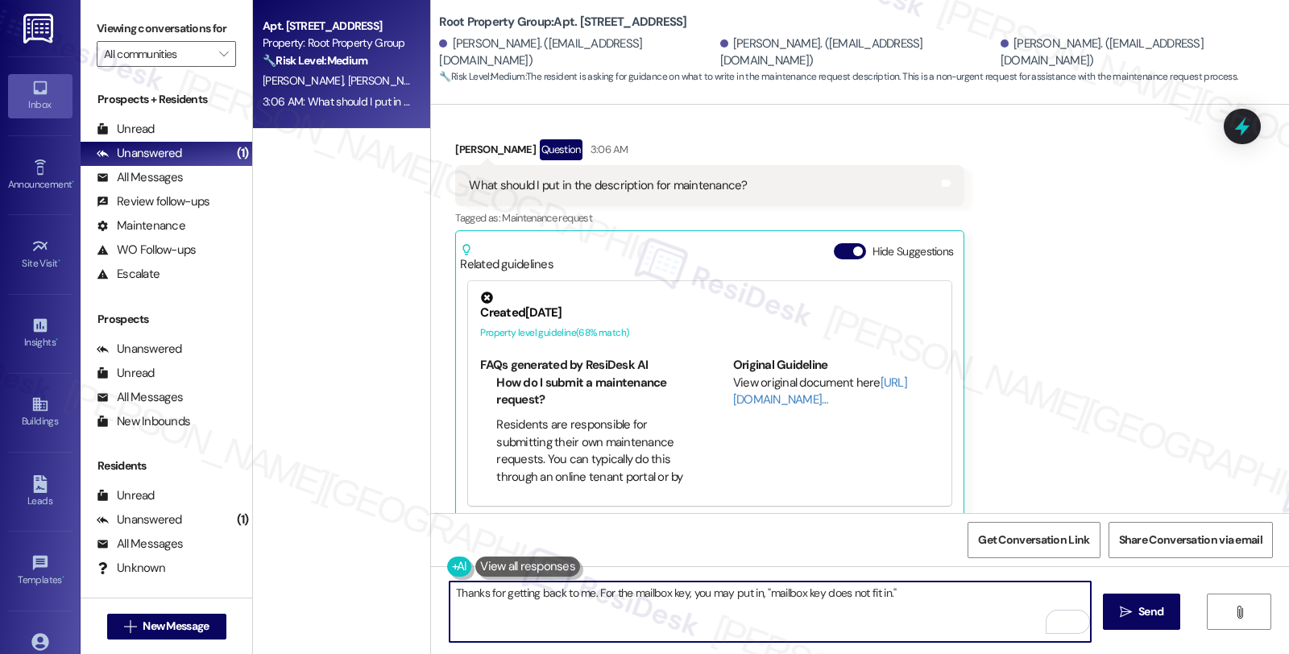
click at [880, 592] on textarea "Thanks for getting back to me. For the mailbox key, you may put in, "mailbox ke…" at bounding box center [769, 612] width 641 height 60
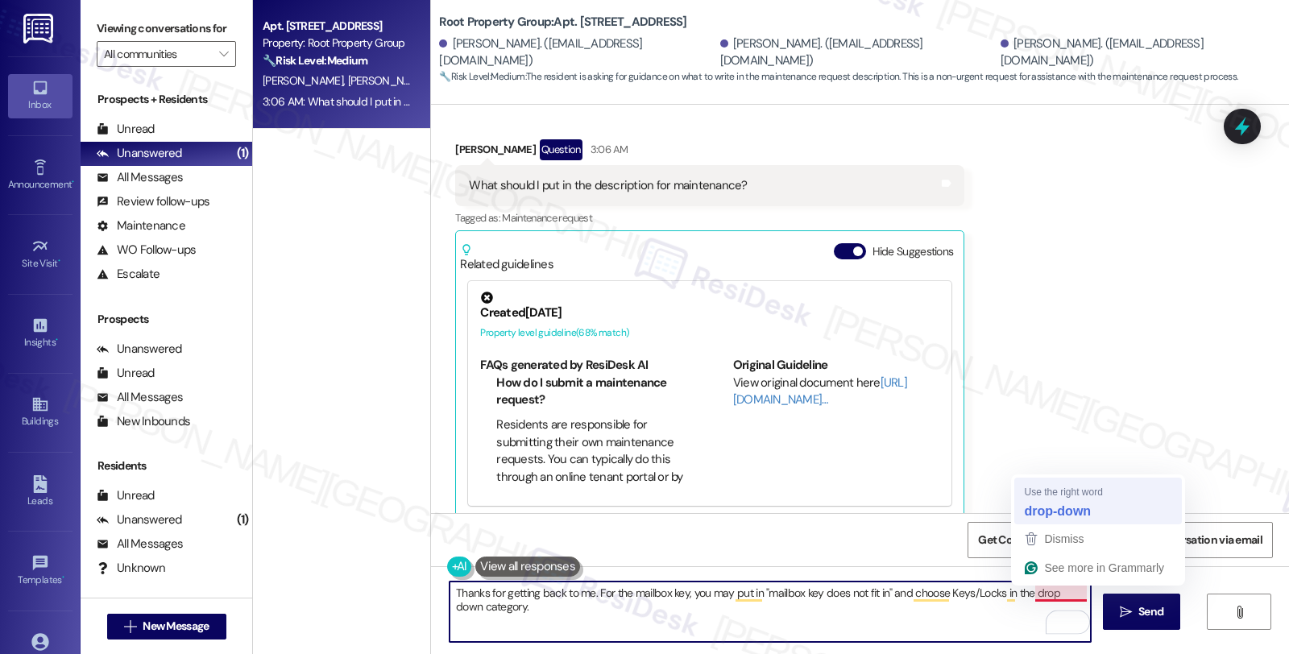
type textarea "Thanks for getting back to me. For the mailbox key, you may put in "mailbox key…"
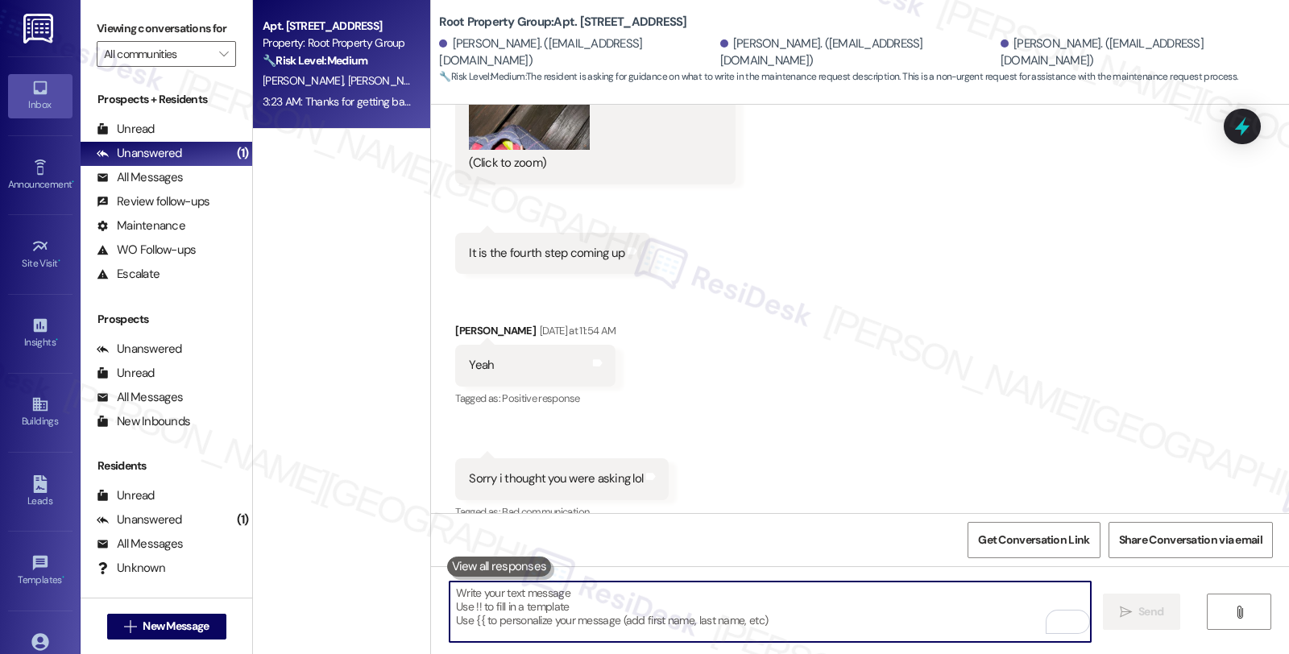
scroll to position [1782, 0]
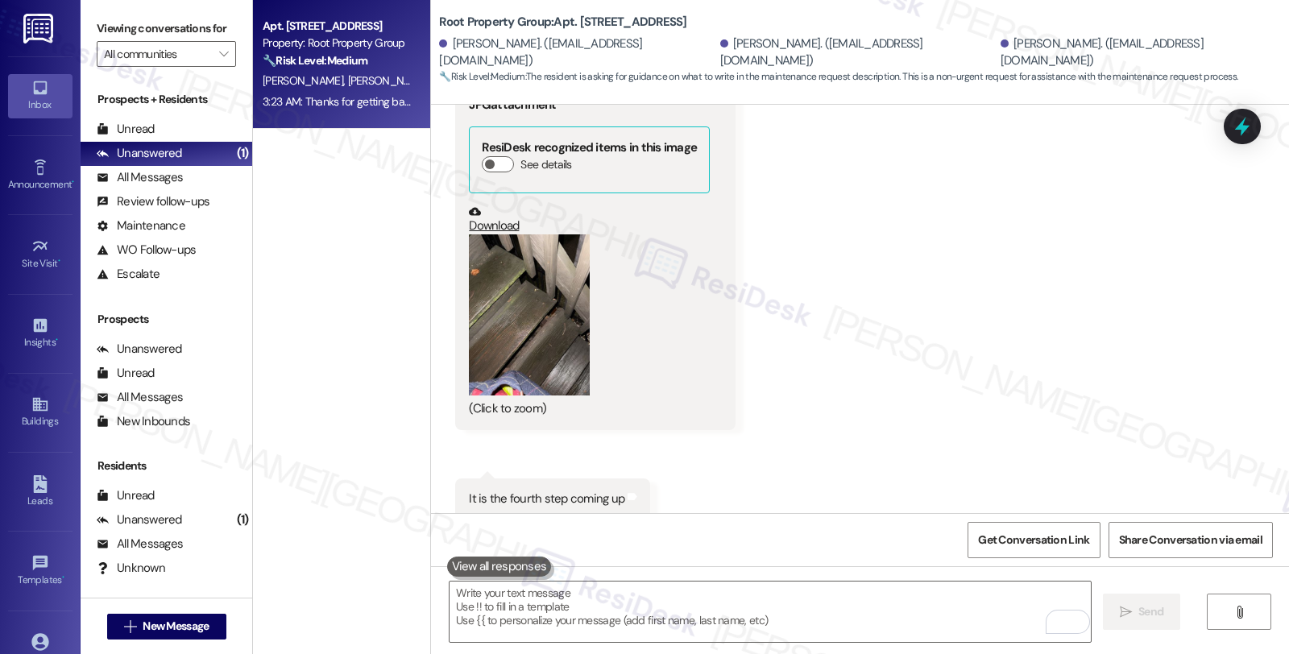
click at [569, 311] on button "Zoom image" at bounding box center [529, 314] width 121 height 161
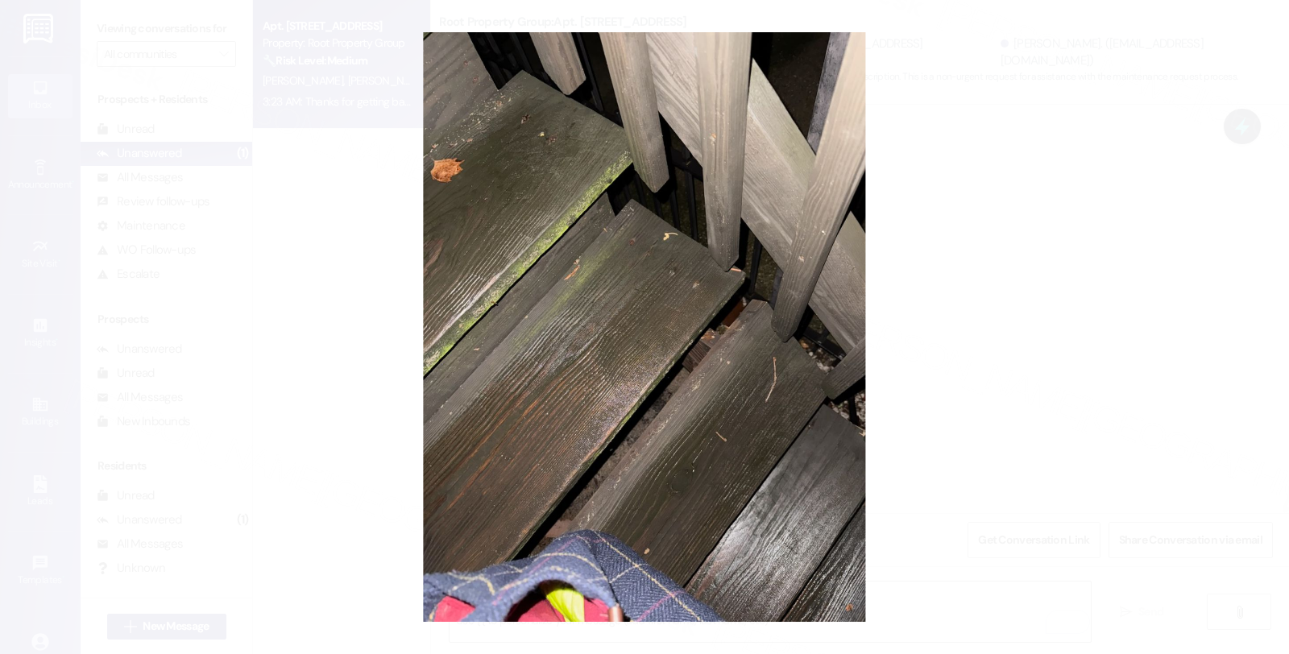
click at [996, 302] on button "Unzoom image" at bounding box center [644, 327] width 1289 height 654
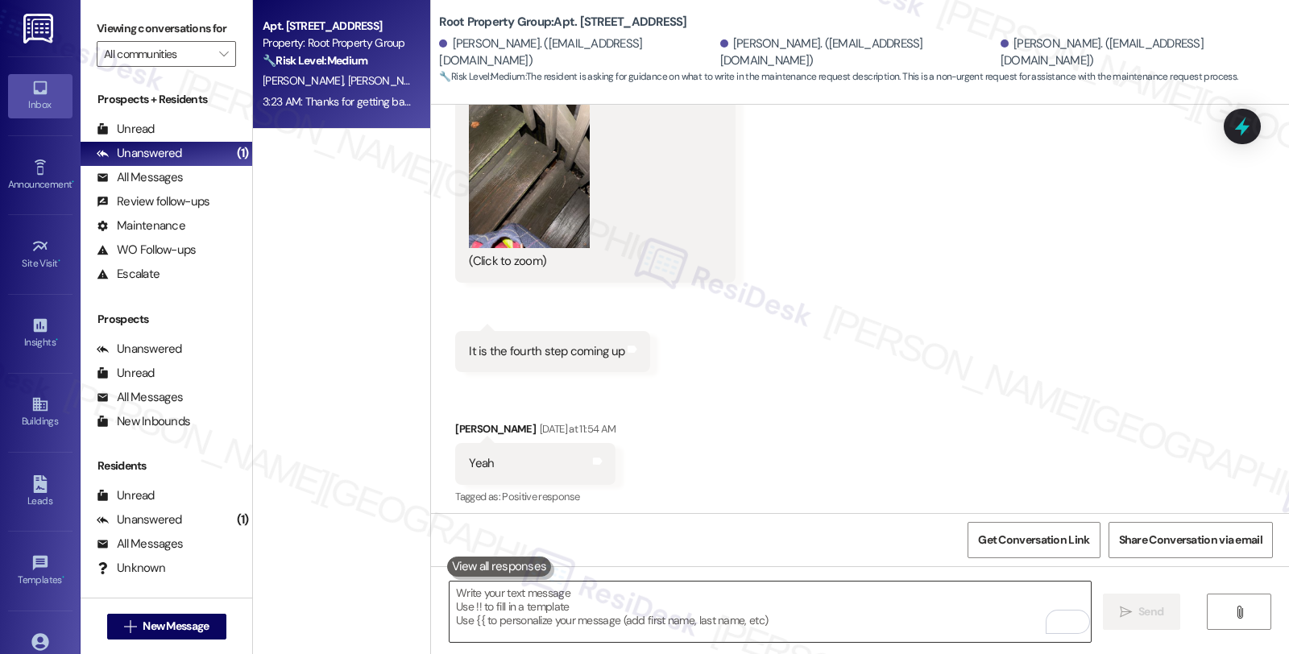
scroll to position [2050, 0]
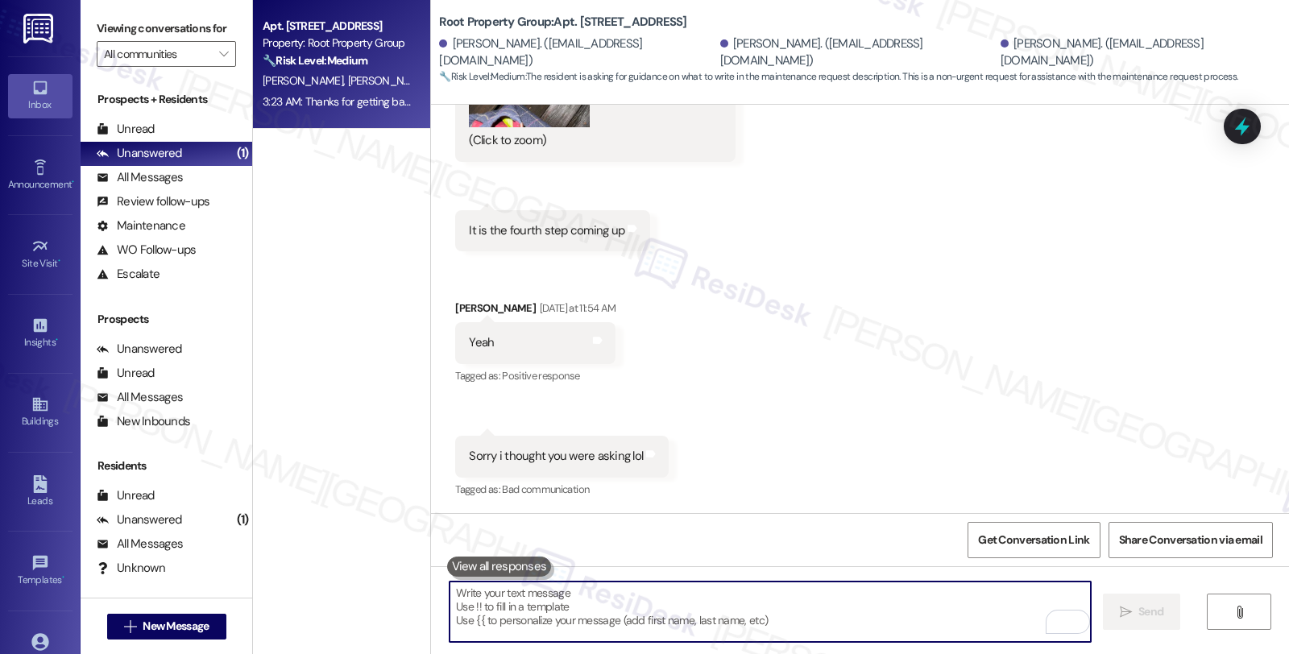
click at [675, 606] on textarea "To enrich screen reader interactions, please activate Accessibility in Grammarl…" at bounding box center [769, 612] width 641 height 60
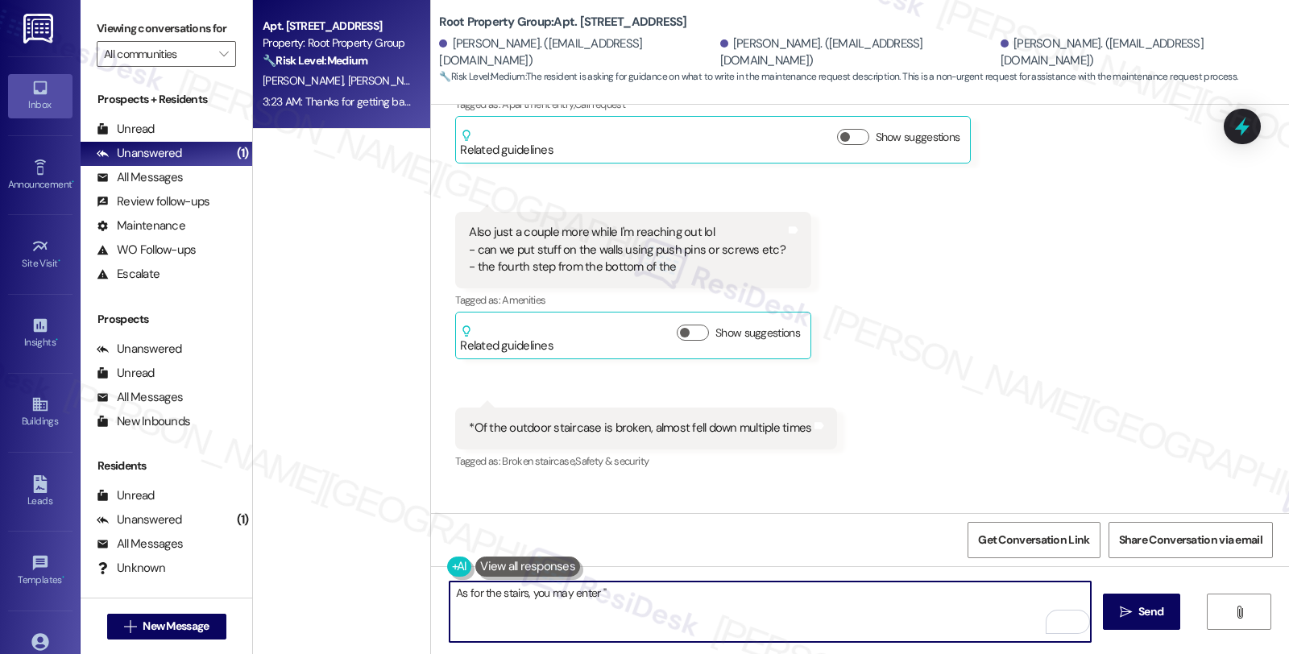
scroll to position [260, 0]
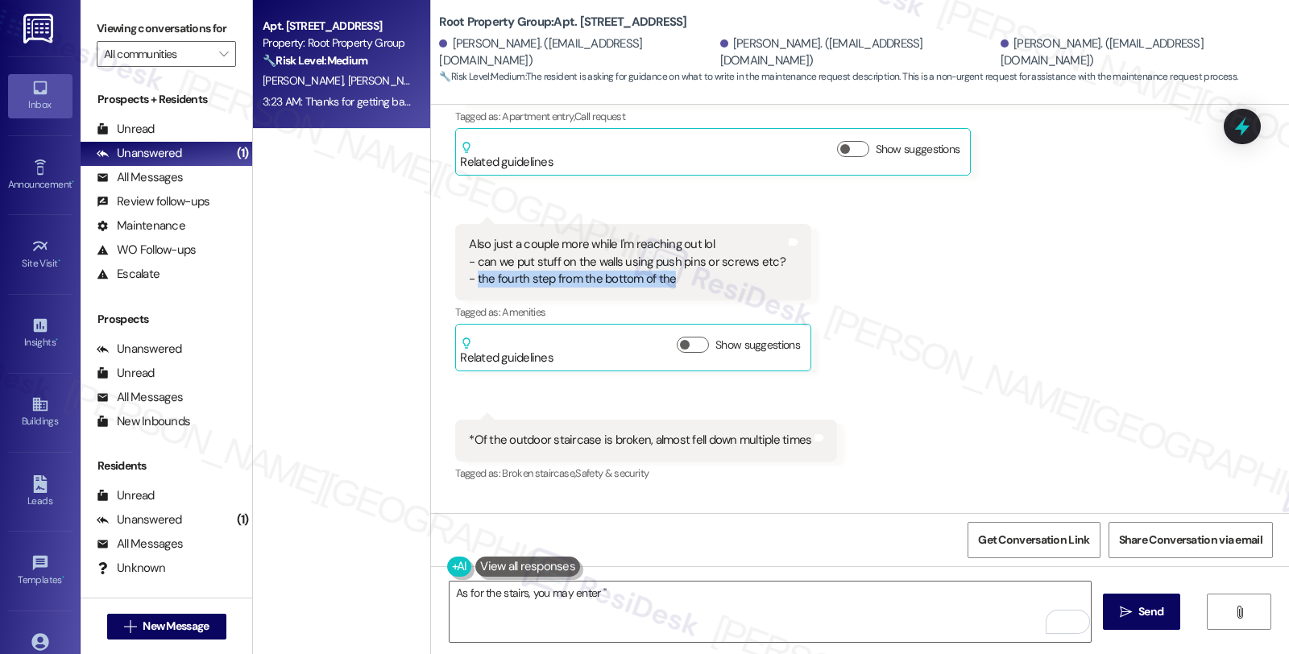
drag, startPoint x: 507, startPoint y: 276, endPoint x: 702, endPoint y: 276, distance: 194.1
click at [702, 276] on div "Also just a couple more while I'm reaching out lol - can we put stuff on the wa…" at bounding box center [627, 262] width 317 height 52
copy div "the fourth step from the bottom of the"
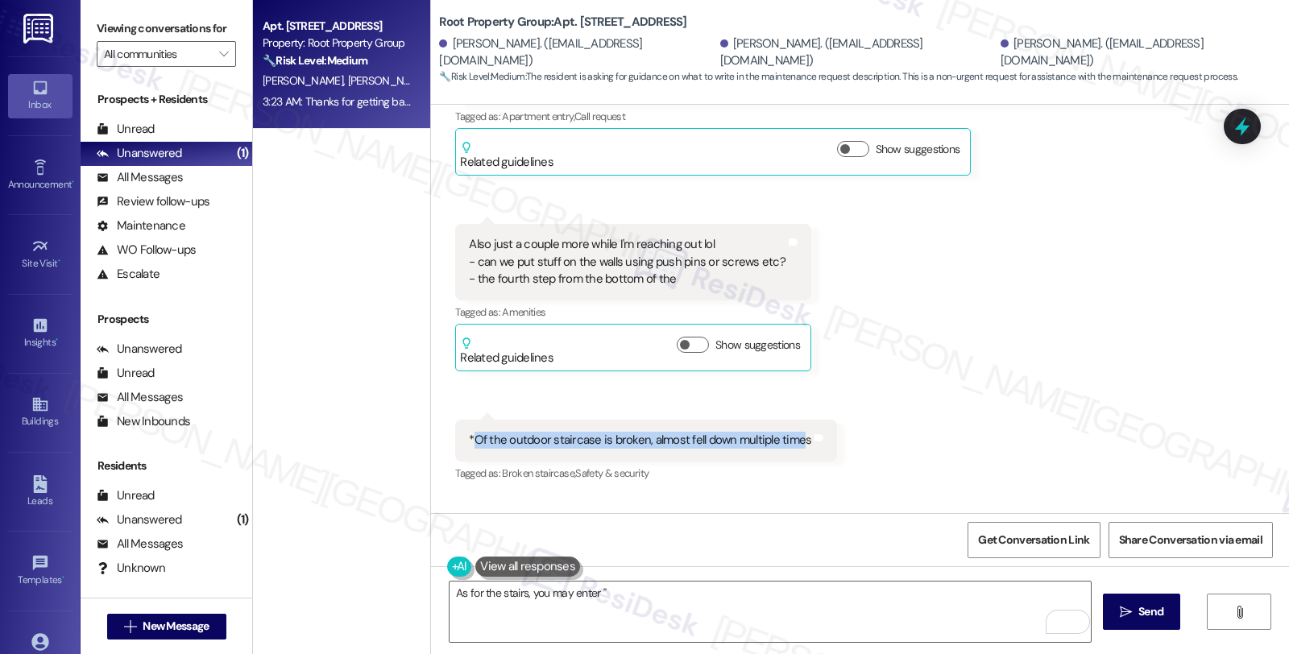
drag, startPoint x: 463, startPoint y: 441, endPoint x: 787, endPoint y: 443, distance: 323.8
click at [787, 443] on div "*Of the outdoor staircase is broken, almost fell down multiple times" at bounding box center [640, 440] width 342 height 17
copy div "Of the outdoor staircase is broken, almost fell down multiple time"
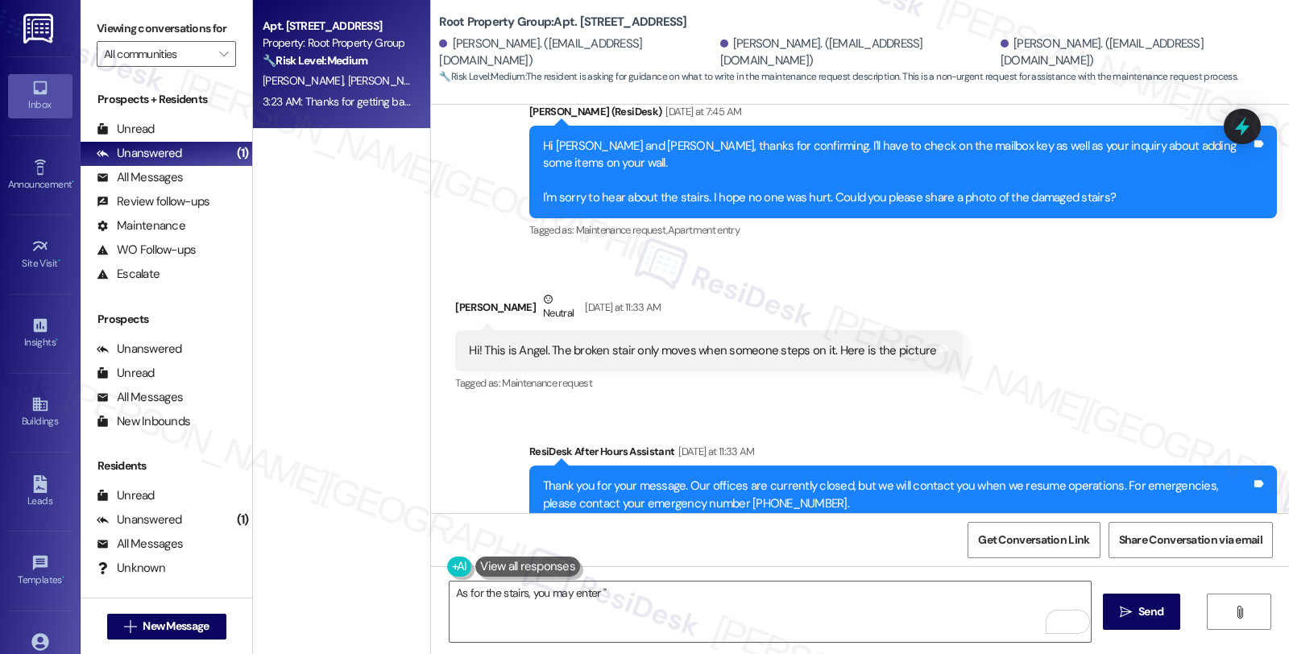
scroll to position [1244, 0]
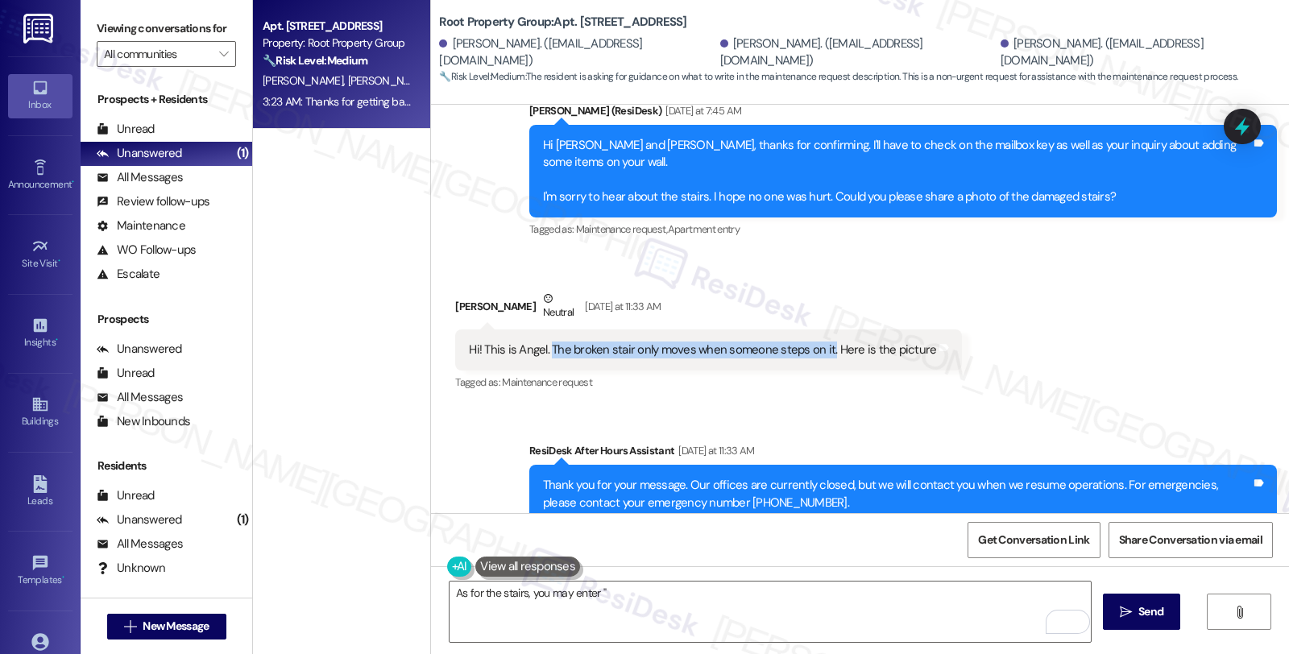
copy div "The broken stair only moves when someone steps on it."
drag, startPoint x: 540, startPoint y: 333, endPoint x: 816, endPoint y: 341, distance: 276.4
click at [816, 341] on div "Hi! This is Angel. The broken stair only moves when someone steps on it. Here i…" at bounding box center [702, 349] width 467 height 17
click at [454, 613] on textarea "As for the stairs, you may enter "" at bounding box center [769, 612] width 641 height 60
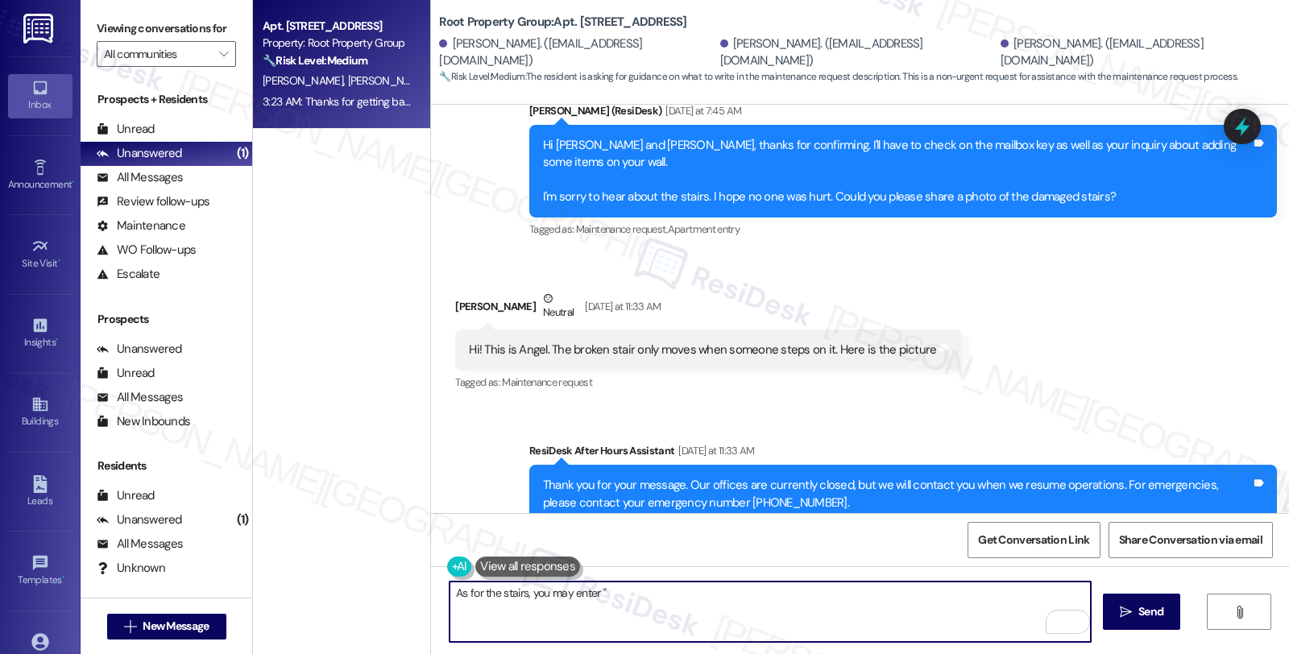
click at [632, 597] on textarea "As for the stairs, you may enter "" at bounding box center [769, 612] width 641 height 60
paste textarea "The fourth step from the bottom of the outdoor staircase is loose and shifts un…"
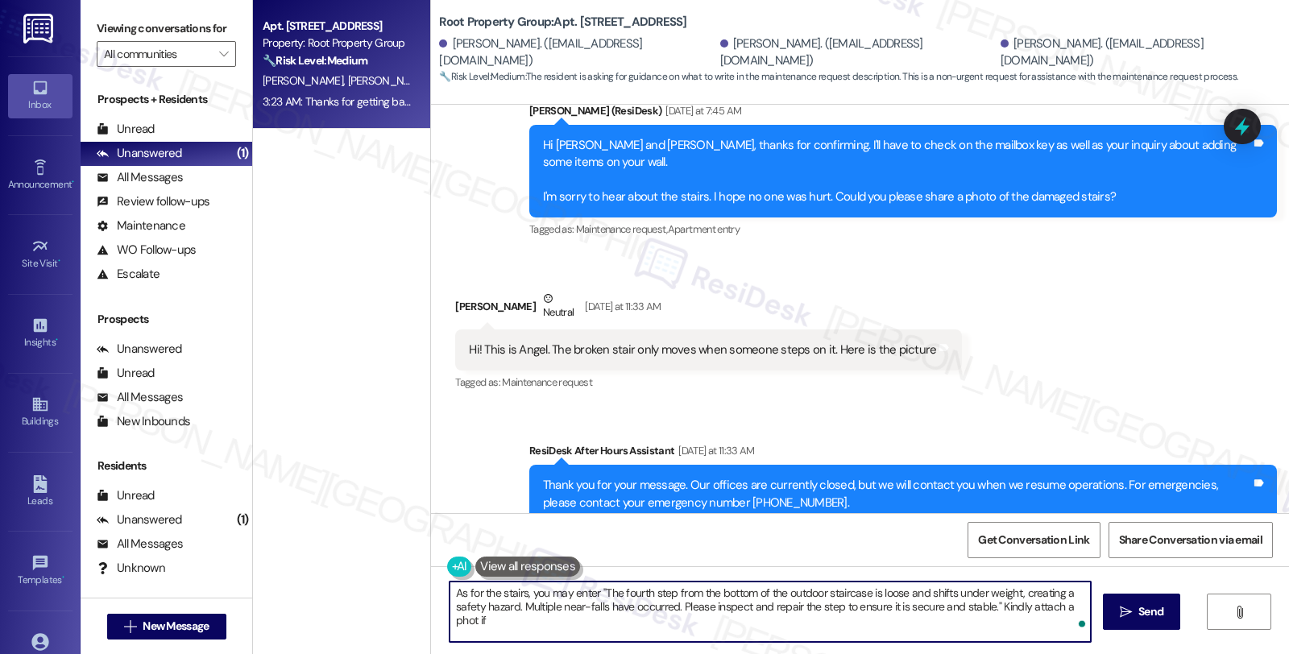
click at [1078, 606] on textarea "As for the stairs, you may enter "The fourth step from the bottom of the outdoo…" at bounding box center [769, 612] width 641 height 60
click at [541, 621] on textarea "As for the stairs, you may enter "The fourth step from the bottom of the outdoo…" at bounding box center [769, 612] width 641 height 60
type textarea "As for the stairs, you may enter "The fourth step from the bottom of the outdoo…"
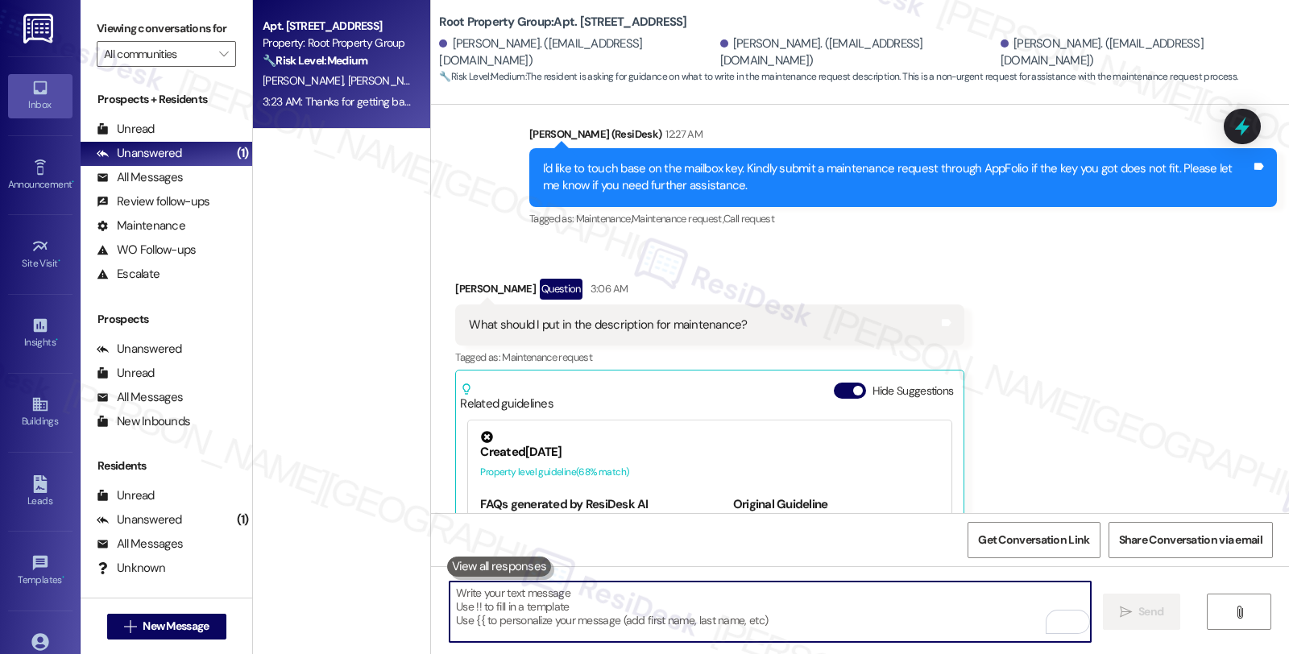
scroll to position [3214, 0]
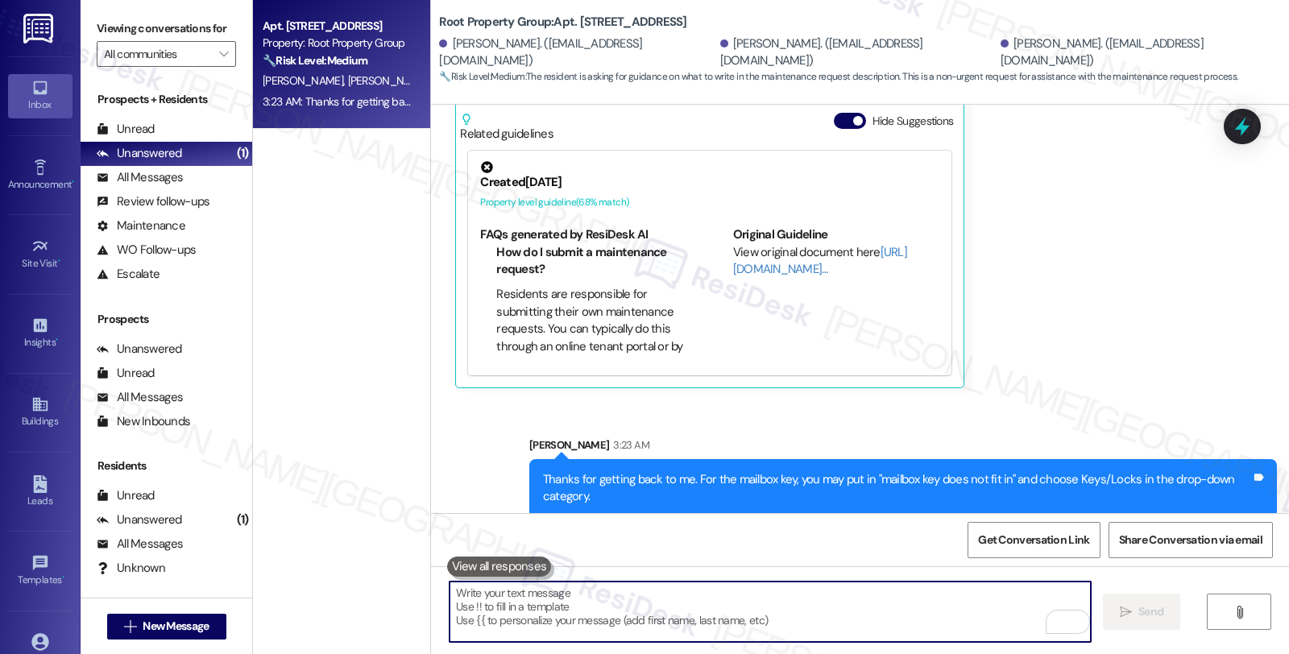
click at [687, 608] on textarea "To enrich screen reader interactions, please activate Accessibility in Grammarl…" at bounding box center [769, 612] width 641 height 60
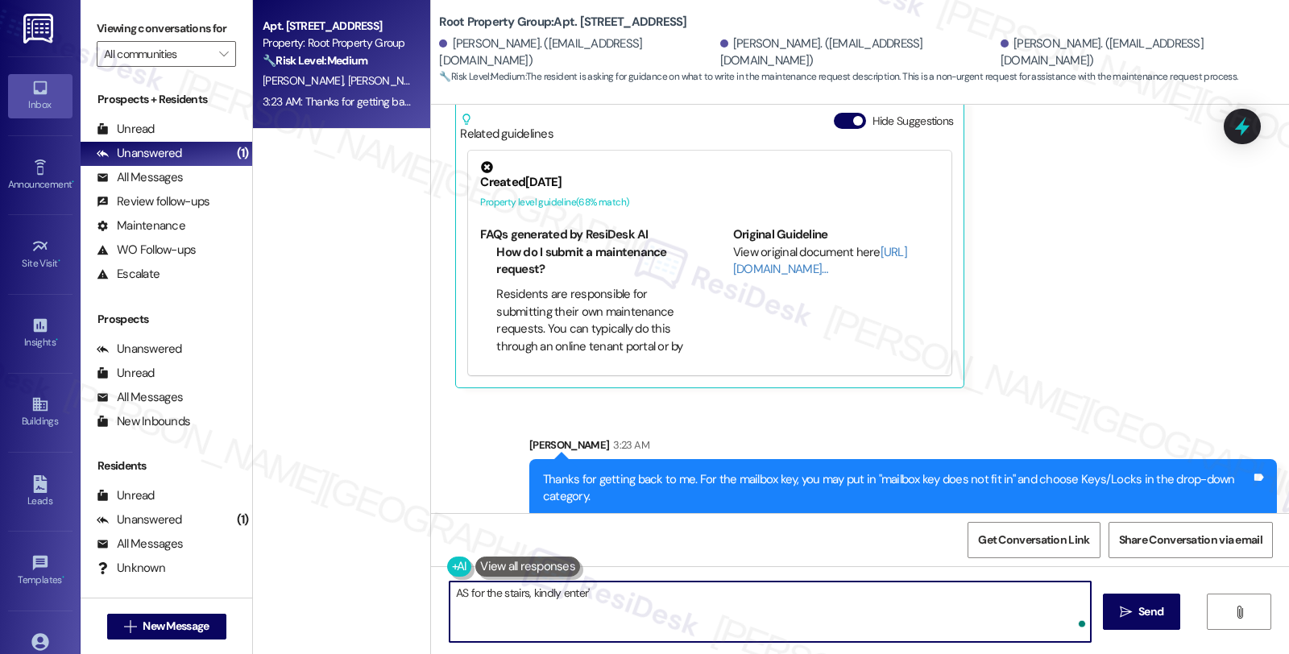
paste textarea "The fourth step from the bottom of the outdoor staircase is loose and shifts un…"
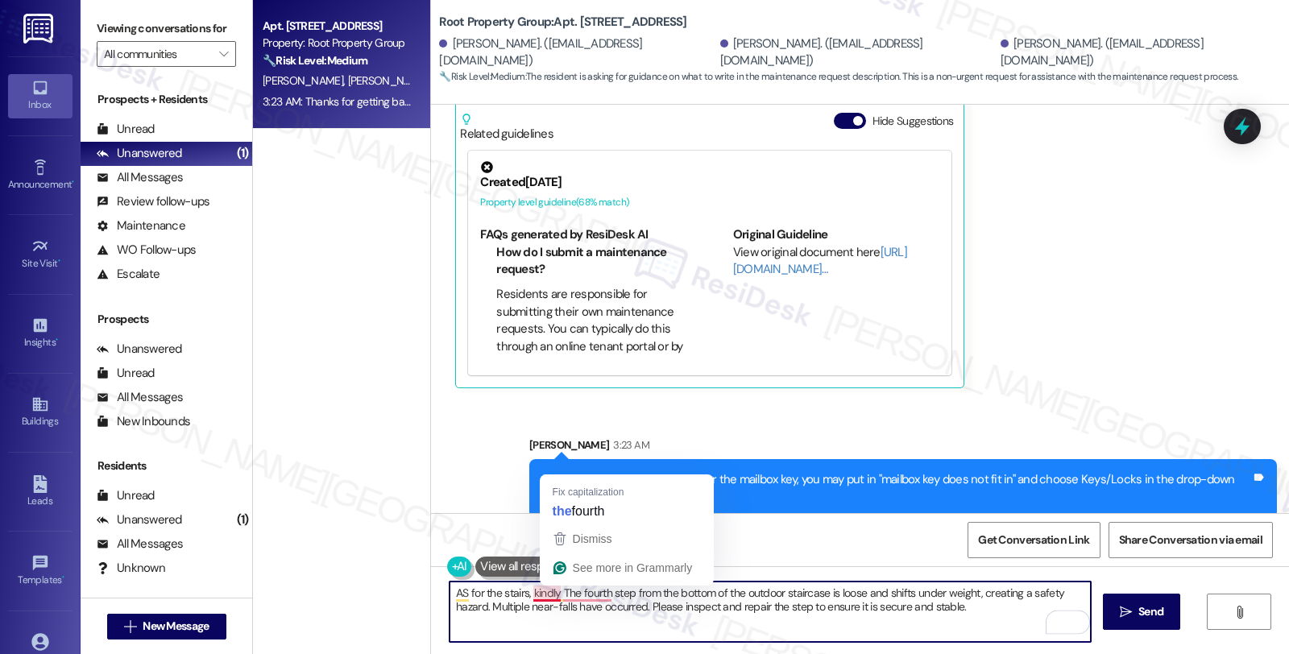
click at [548, 600] on textarea "AS for the stairs, kindly The fourth step from the bottom of the outdoor stairc…" at bounding box center [769, 612] width 641 height 60
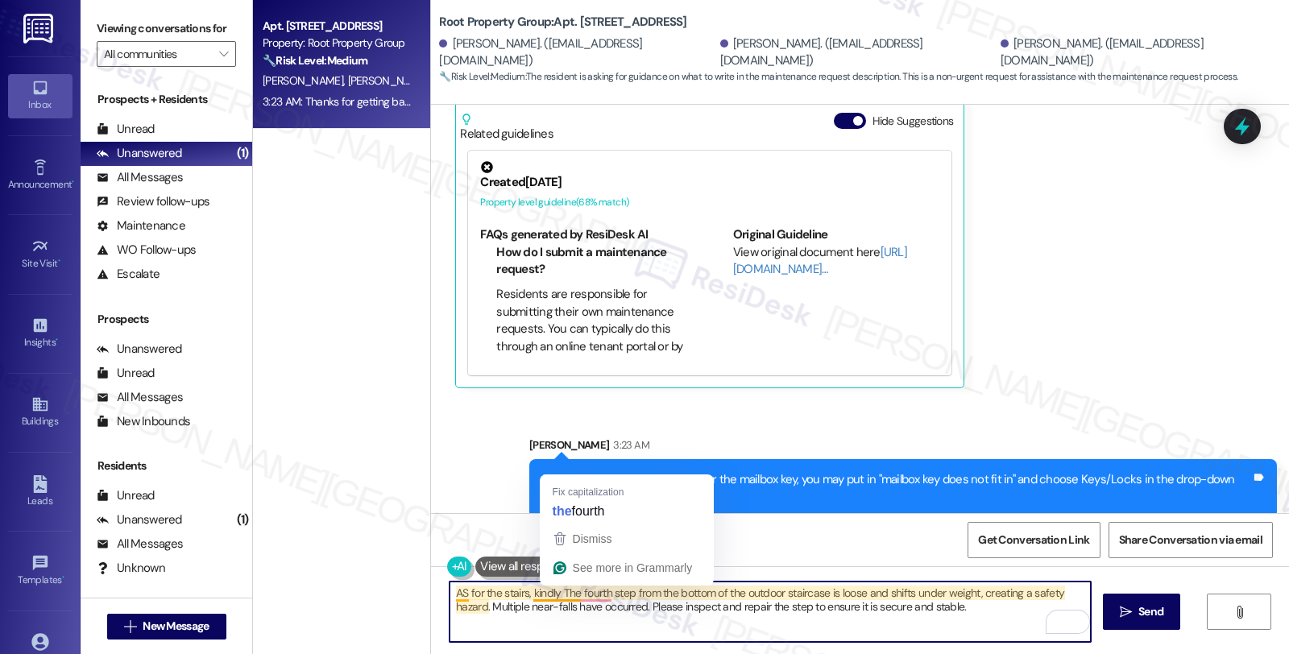
click at [552, 591] on textarea "AS for the stairs, kindly The fourth step from the bottom of the outdoor stairc…" at bounding box center [769, 612] width 641 height 60
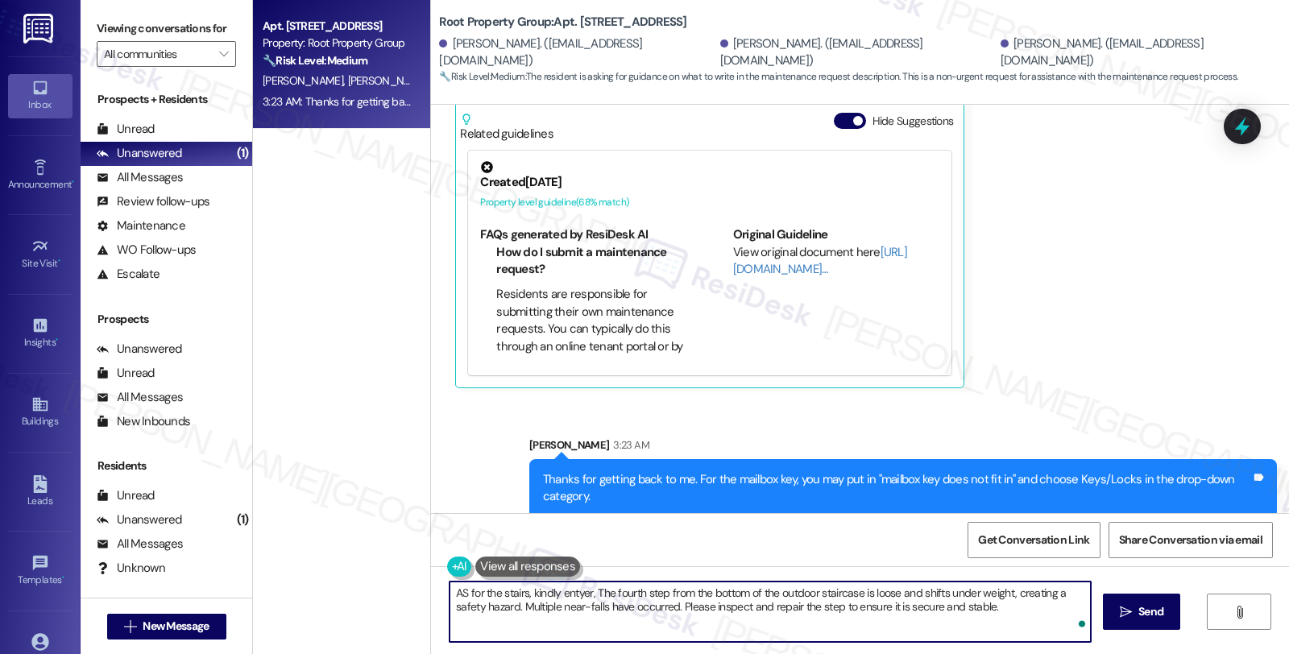
type textarea "AS for the stairs, kindly entyer, "The fourth step from the bottom of the outdo…"
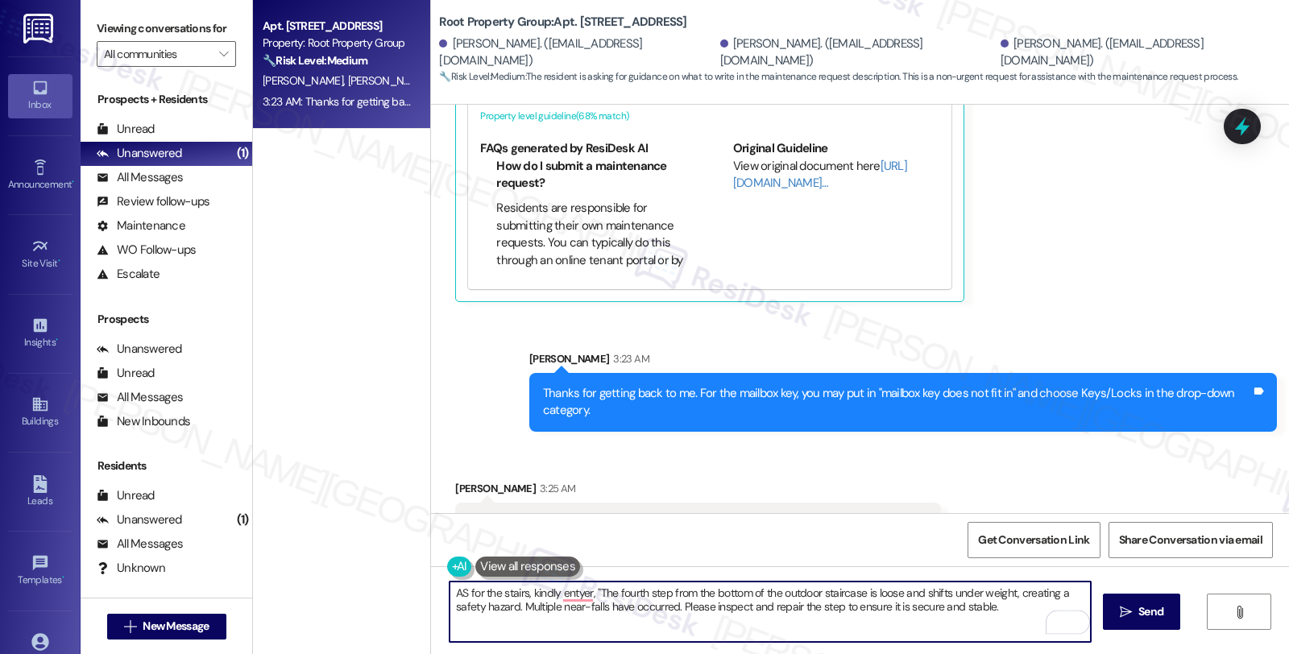
scroll to position [3325, 0]
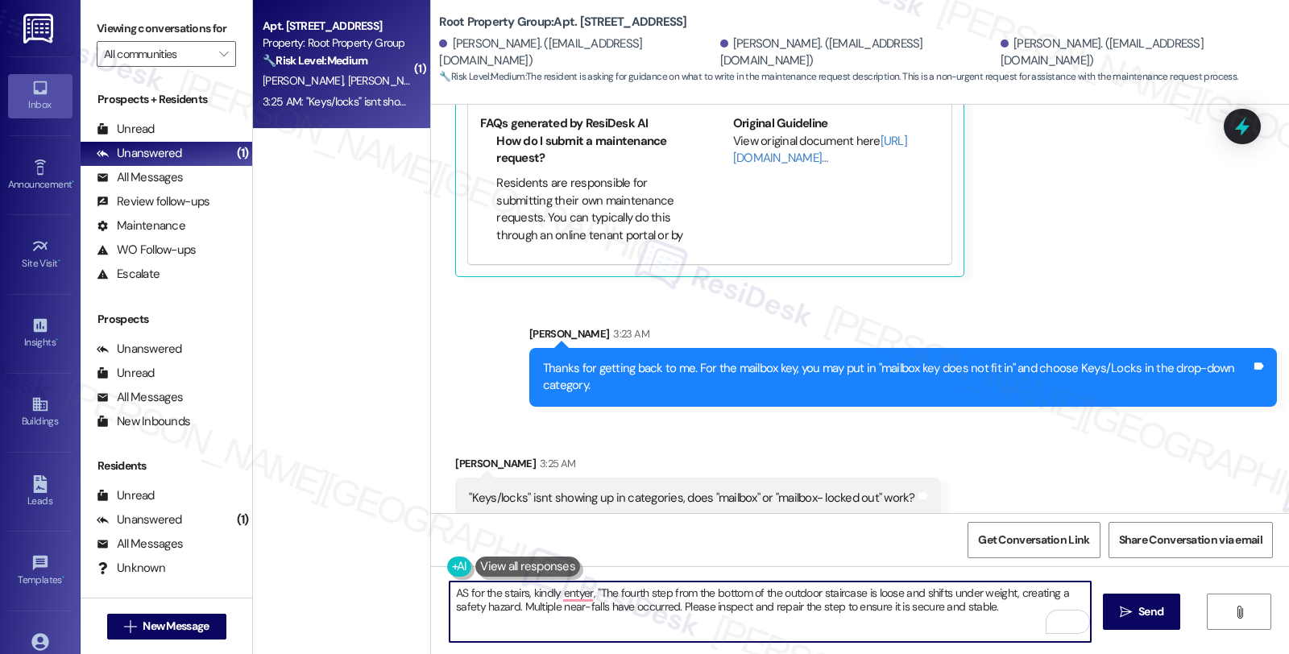
click at [683, 599] on textarea "AS for the stairs, kindly entyer, "The fourth step from the bottom of the outdo…" at bounding box center [769, 612] width 641 height 60
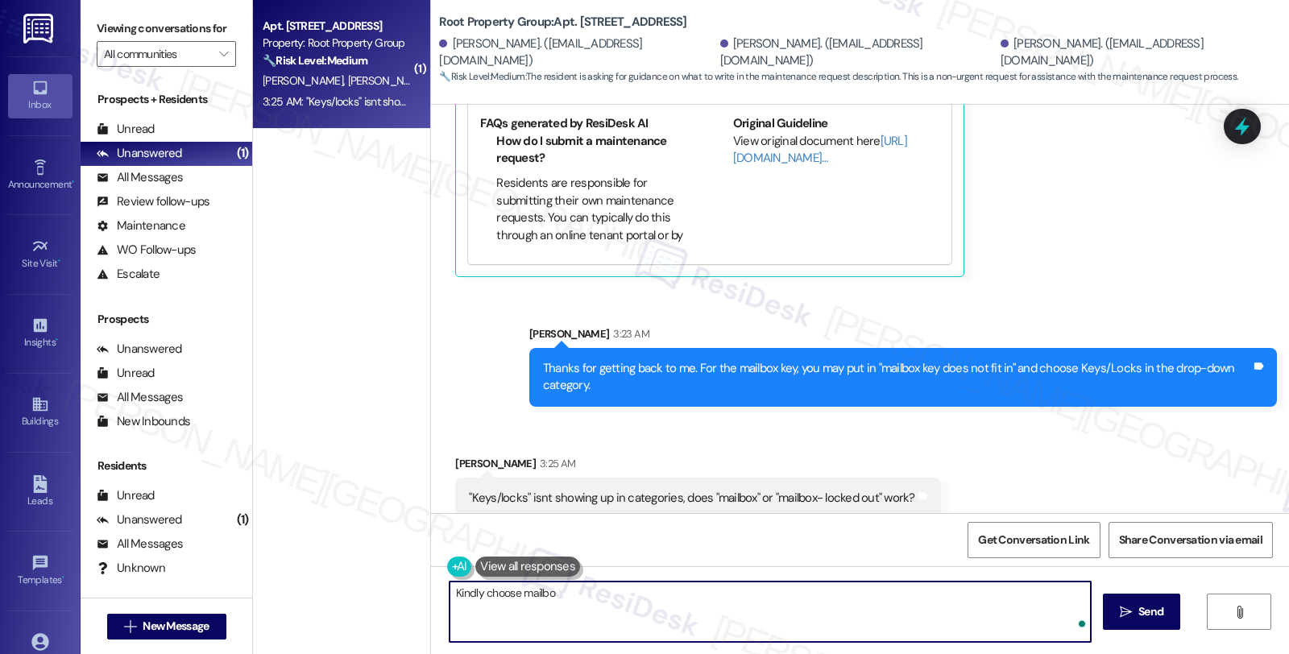
type textarea "Kindly choose mailbox"
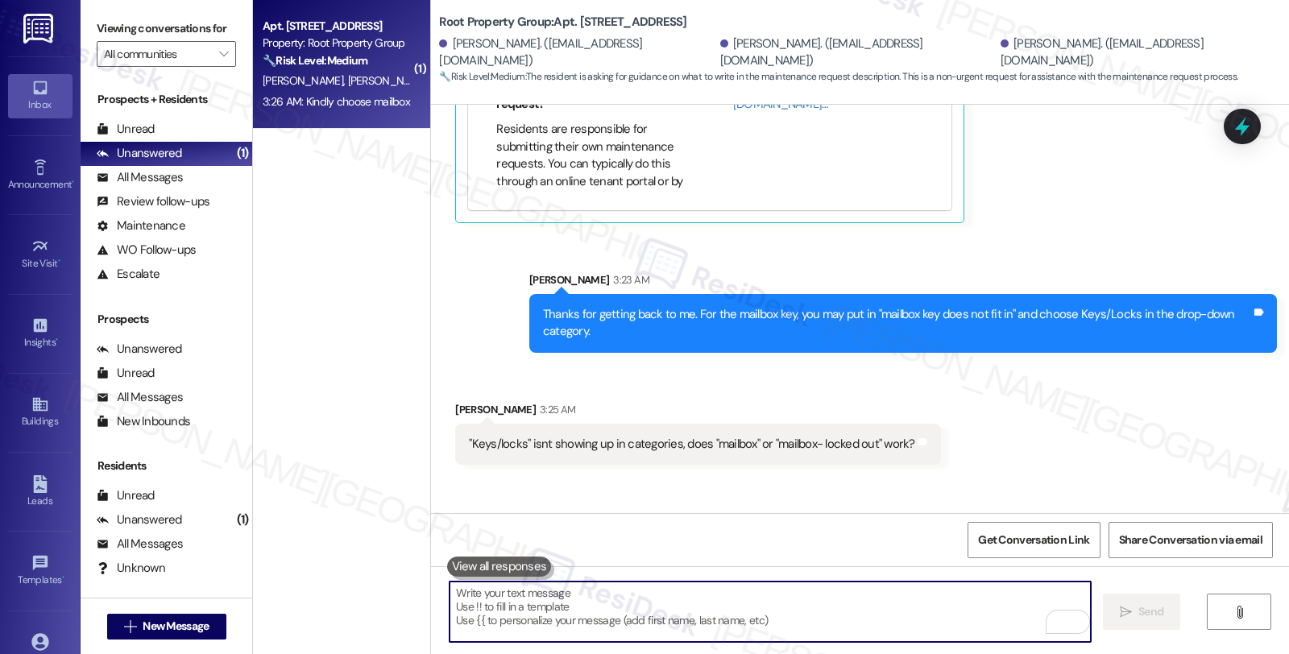
scroll to position [3437, 0]
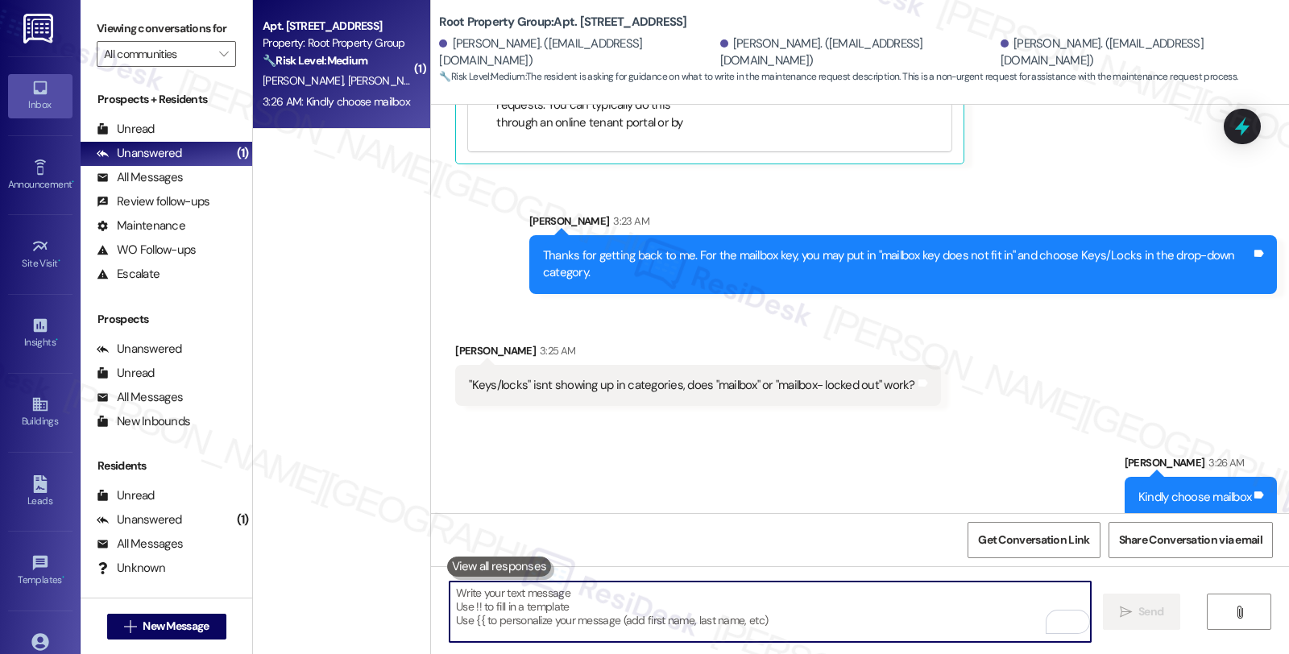
click at [686, 605] on textarea "To enrich screen reader interactions, please activate Accessibility in Grammarl…" at bounding box center [769, 612] width 641 height 60
paste textarea "AS for the stairs, kindly entyer, "The fourth step from the bottom of the outdo…"
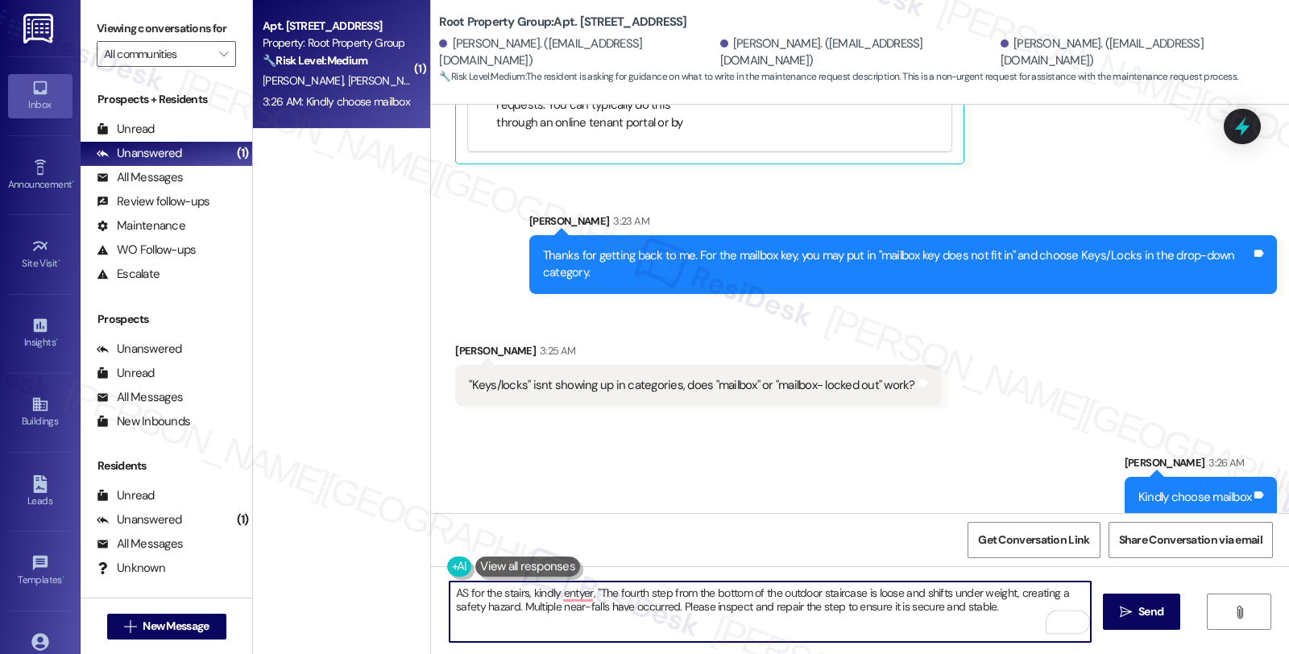
click at [453, 586] on textarea "AS for the stairs, kindly entyer, "The fourth step from the bottom of the outdo…" at bounding box center [769, 612] width 641 height 60
click at [979, 614] on textarea "As for the stairs, kindly enter, "The fourth step from the bottom of the outdoo…" at bounding box center [769, 612] width 641 height 60
click at [616, 625] on textarea "As for the stairs, kindly enter, "The fourth step from the bottom of the outdoo…" at bounding box center [769, 612] width 641 height 60
click at [561, 616] on textarea "As for the stairs, kindly enter, "The fourth step from the bottom of the outdoo…" at bounding box center [769, 612] width 641 height 60
type textarea "As for the stairs, kindly enter, "The fourth step from the bottom of the outdoo…"
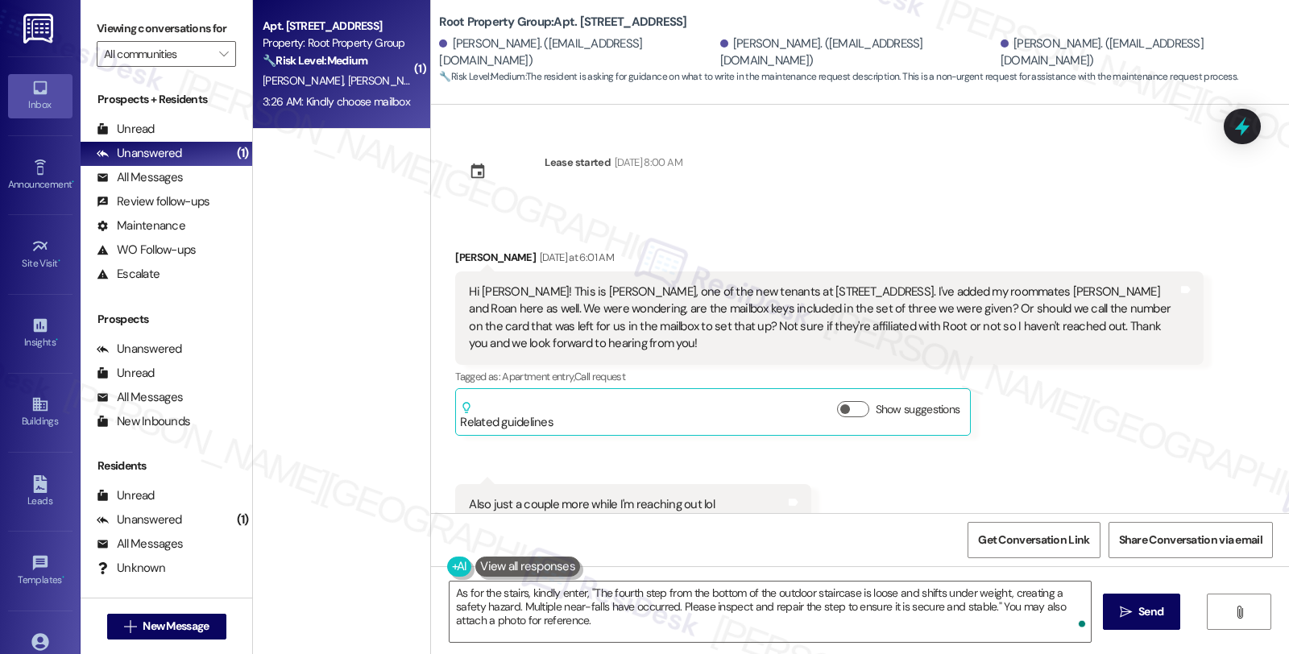
scroll to position [3437, 0]
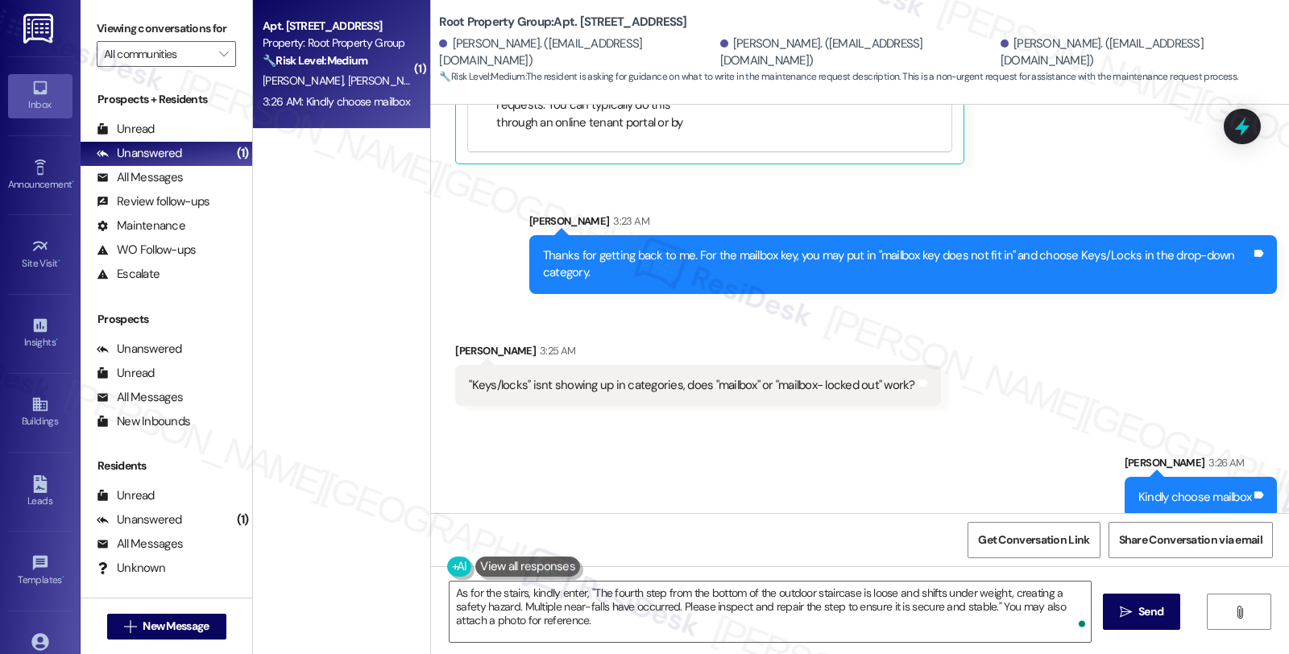
click at [1152, 377] on div "Received via SMS Estefania Quinones 3:25 AM "Keys/locks" isnt showing up in cat…" at bounding box center [860, 362] width 858 height 112
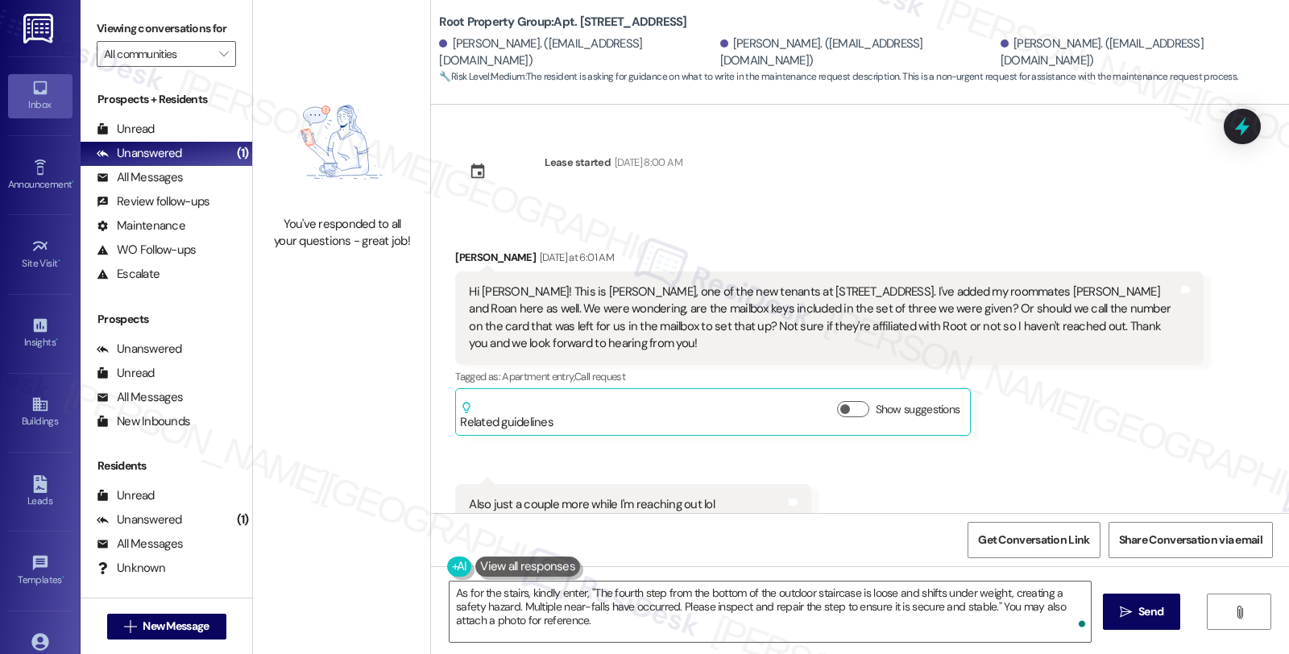
scroll to position [3437, 0]
